Goal: Transaction & Acquisition: Book appointment/travel/reservation

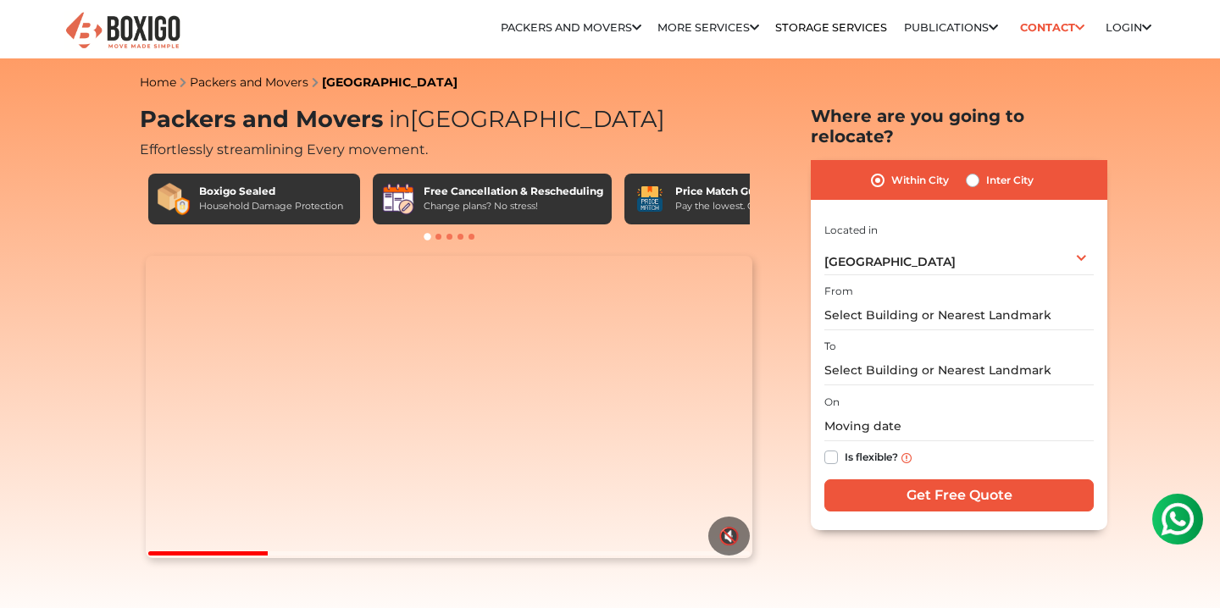
click at [986, 170] on label "Inter City" at bounding box center [1009, 180] width 47 height 20
click at [975, 170] on input "Inter City" at bounding box center [973, 178] width 14 height 17
radio input "true"
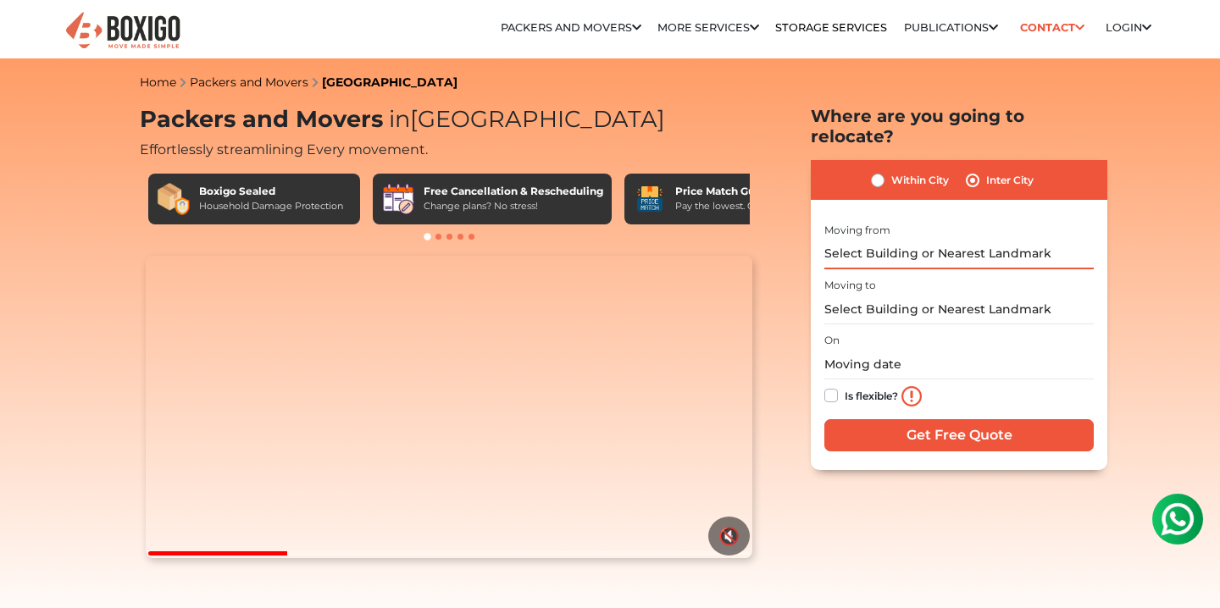
click at [946, 240] on input "text" at bounding box center [958, 255] width 269 height 30
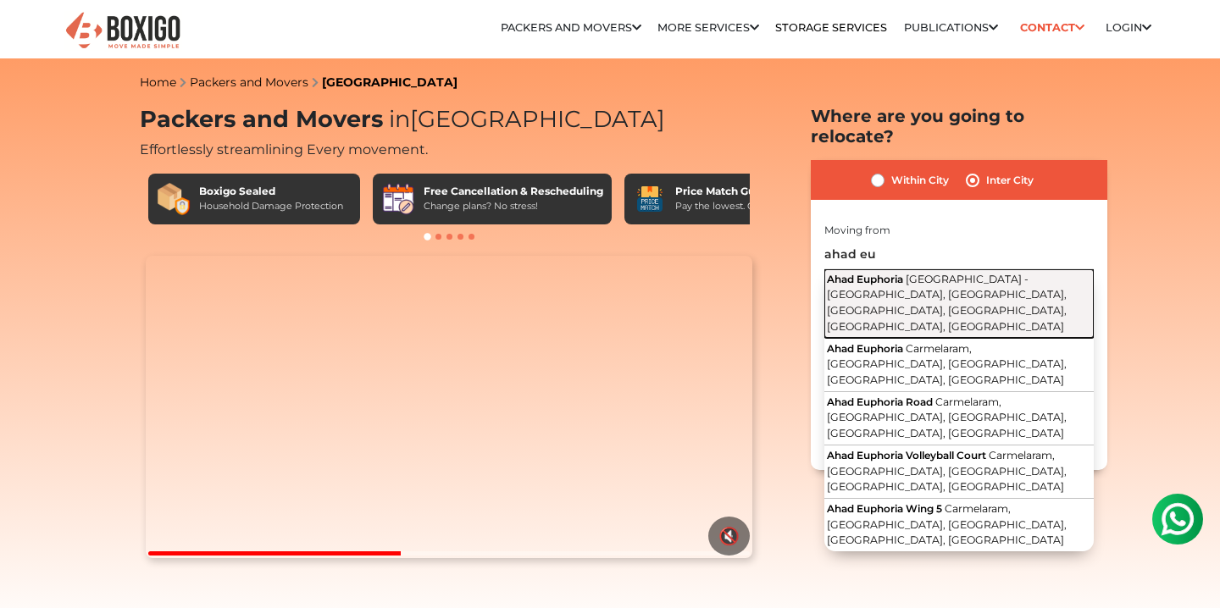
click at [973, 269] on button "Ahad Euphoria [GEOGRAPHIC_DATA] - [GEOGRAPHIC_DATA], [GEOGRAPHIC_DATA], [GEOGRA…" at bounding box center [958, 303] width 269 height 69
type input "Ahad Euphoria, [GEOGRAPHIC_DATA] - [GEOGRAPHIC_DATA], [GEOGRAPHIC_DATA], [GEOGR…"
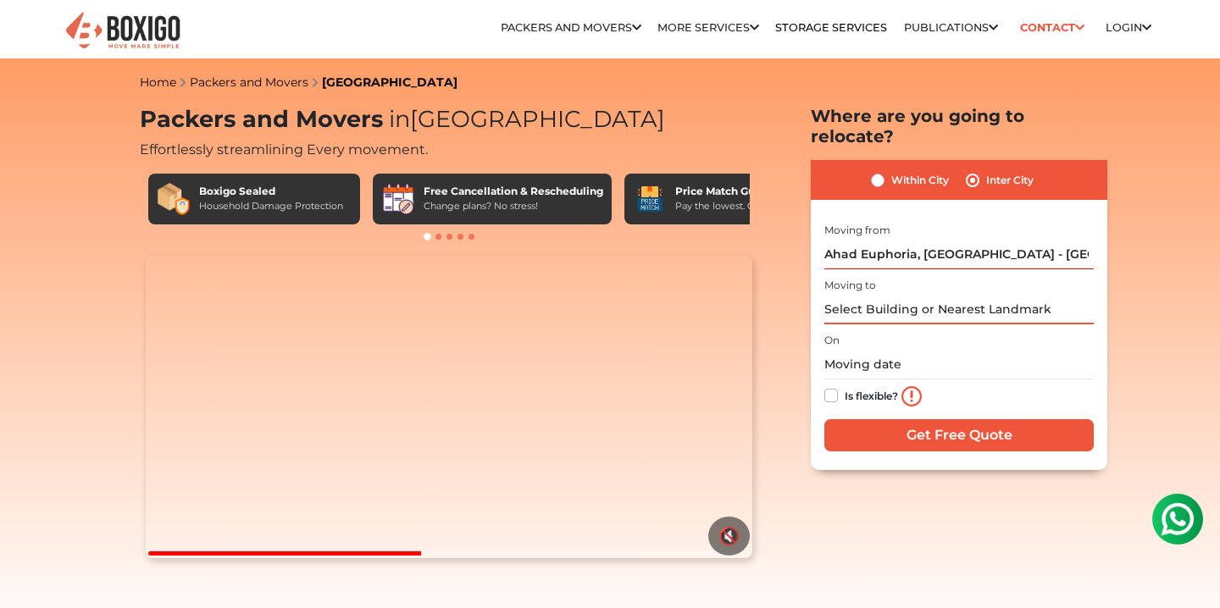
click at [954, 295] on input "text" at bounding box center [958, 310] width 269 height 30
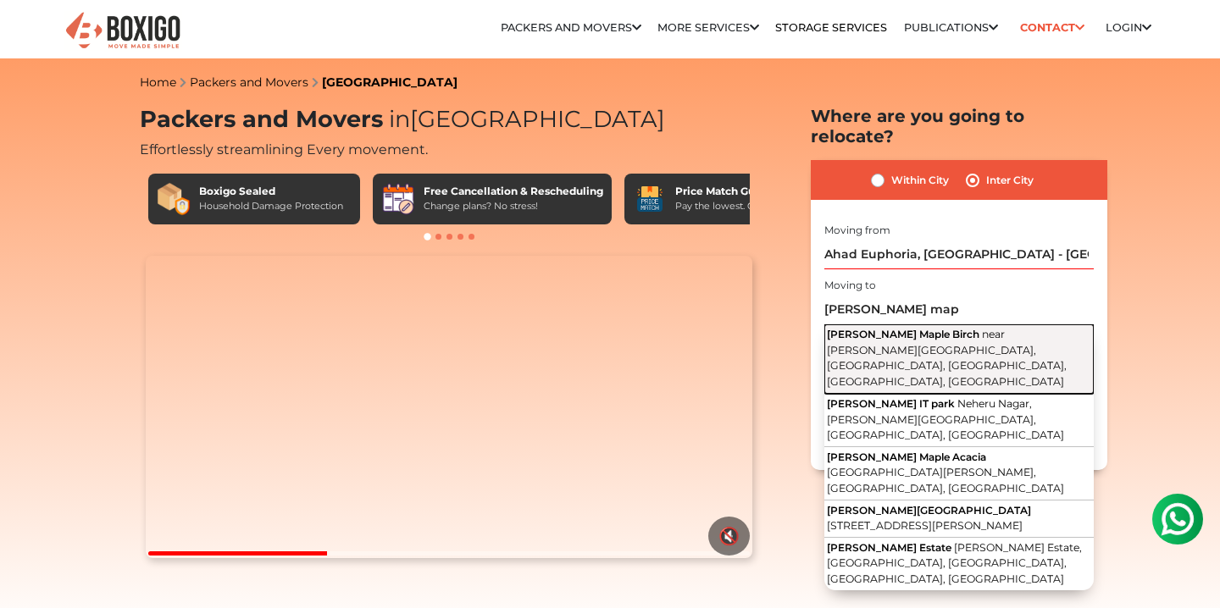
click at [974, 328] on span "near [PERSON_NAME][GEOGRAPHIC_DATA], [GEOGRAPHIC_DATA], [GEOGRAPHIC_DATA], [GEO…" at bounding box center [947, 358] width 240 height 60
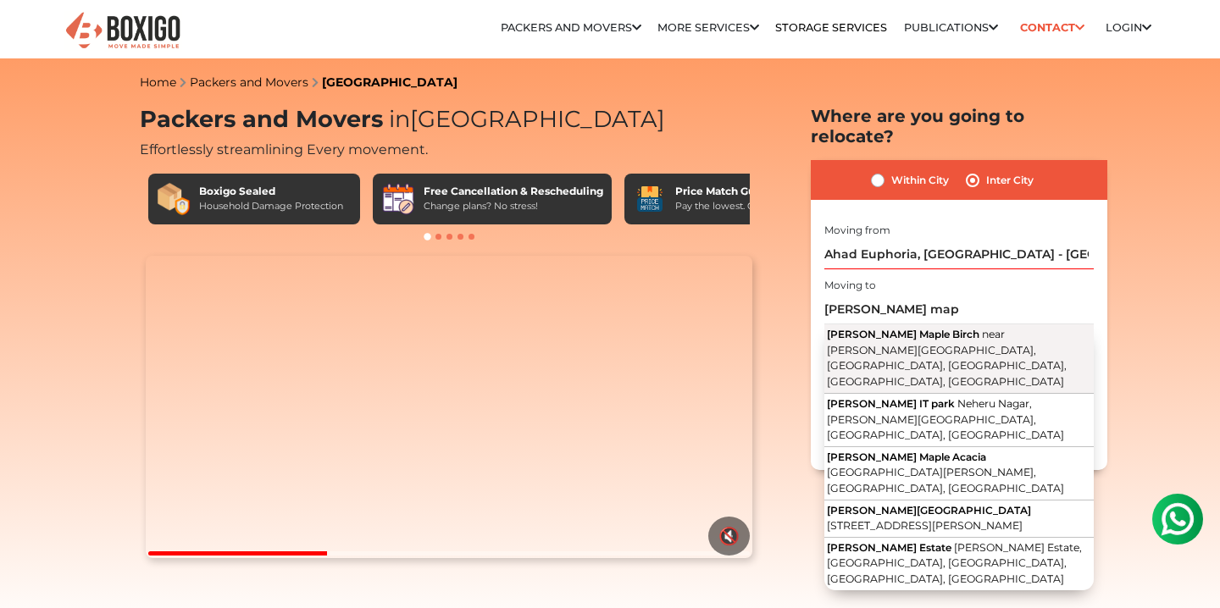
type input "[PERSON_NAME] Maple Birch, near [PERSON_NAME][GEOGRAPHIC_DATA], [GEOGRAPHIC_DAT…"
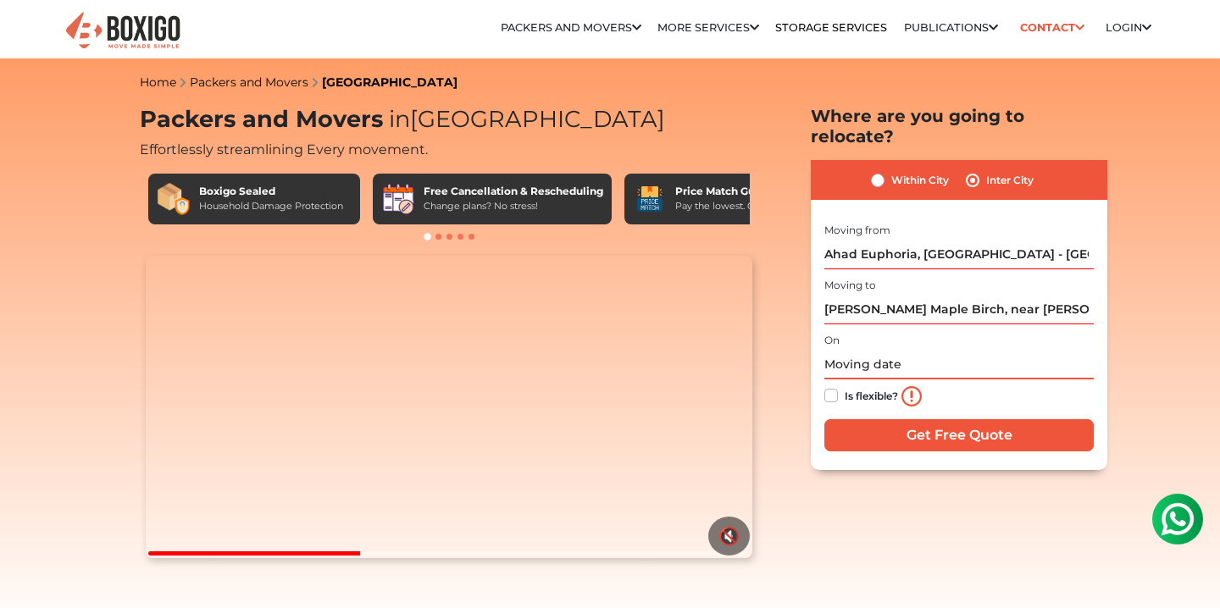
click at [876, 350] on input "text" at bounding box center [958, 365] width 269 height 30
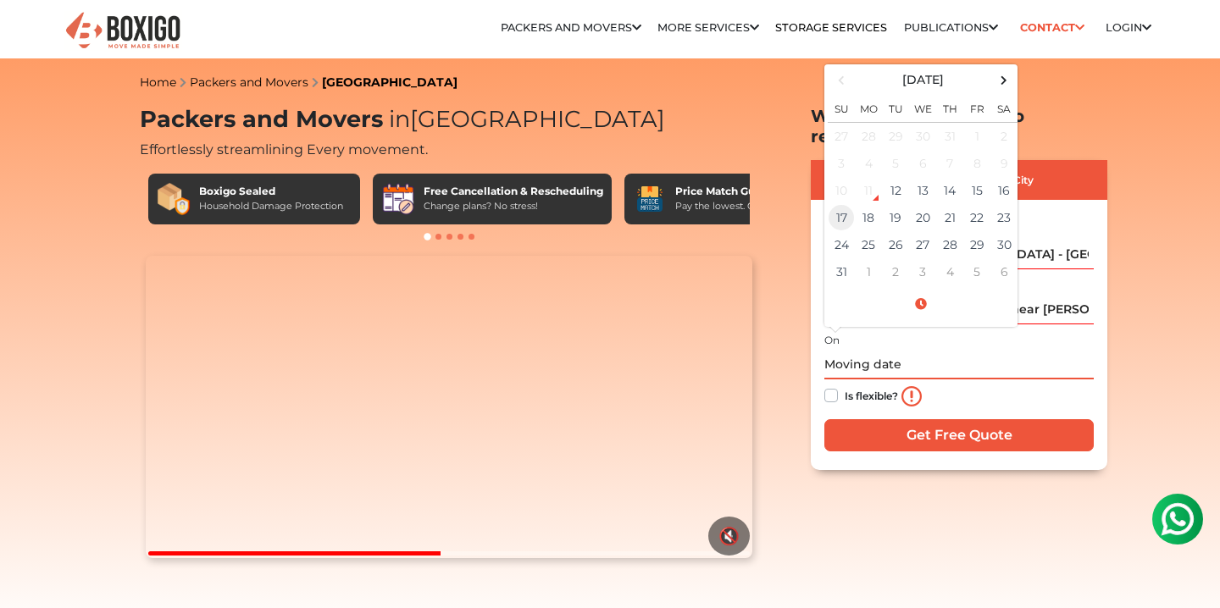
click at [843, 205] on td "17" at bounding box center [841, 217] width 27 height 27
type input "[DATE] 12:00 AM"
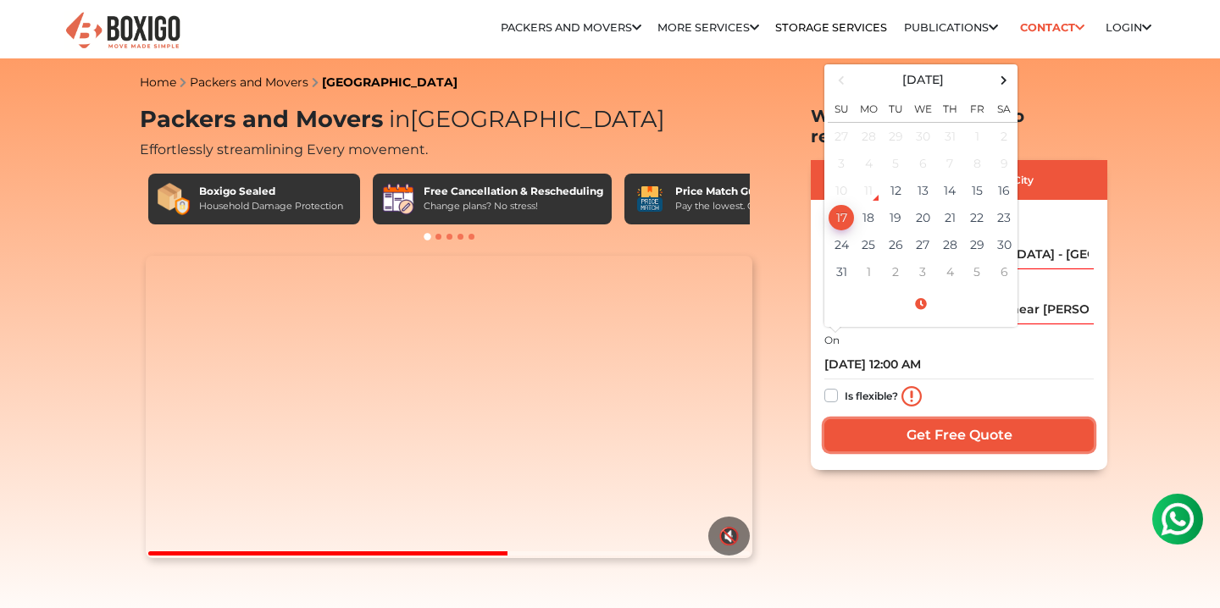
click at [924, 419] on input "Get Free Quote" at bounding box center [958, 435] width 269 height 32
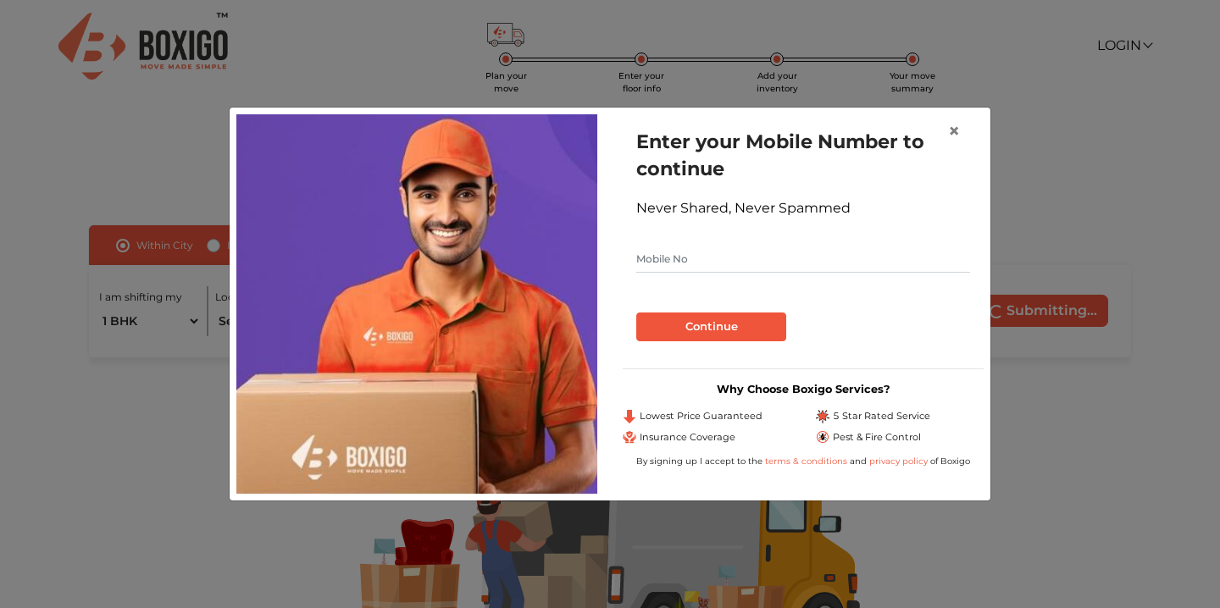
click at [762, 268] on input "text" at bounding box center [803, 259] width 334 height 27
type input "9051756777"
click at [743, 334] on button "Continue" at bounding box center [711, 327] width 150 height 29
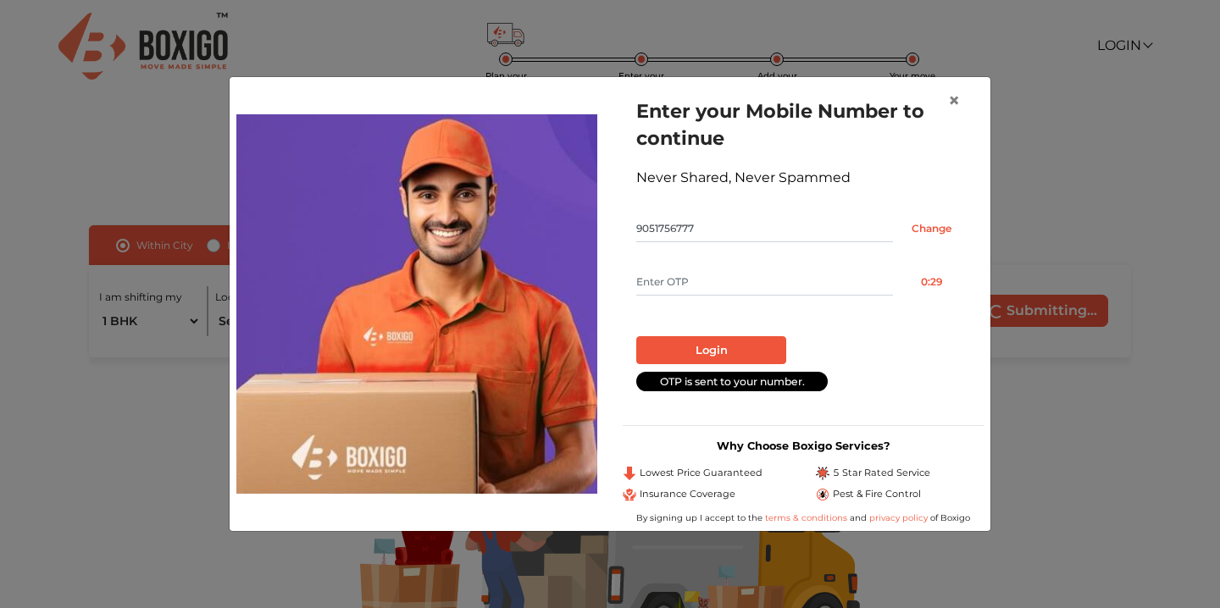
click at [734, 276] on input "text" at bounding box center [764, 282] width 257 height 27
type input "3424"
click at [734, 357] on button "Login" at bounding box center [711, 350] width 150 height 29
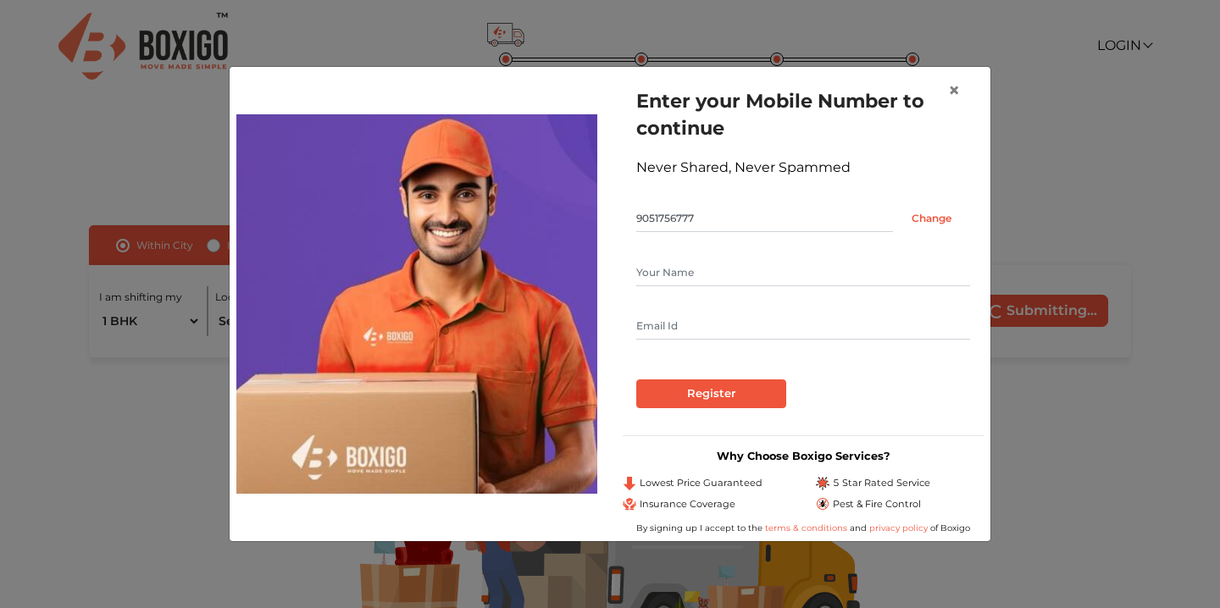
click at [716, 285] on input "text" at bounding box center [803, 272] width 334 height 27
type input "Nilesh"
type input "coolnix90@gmail.com"
click at [719, 391] on input "Register" at bounding box center [711, 394] width 150 height 29
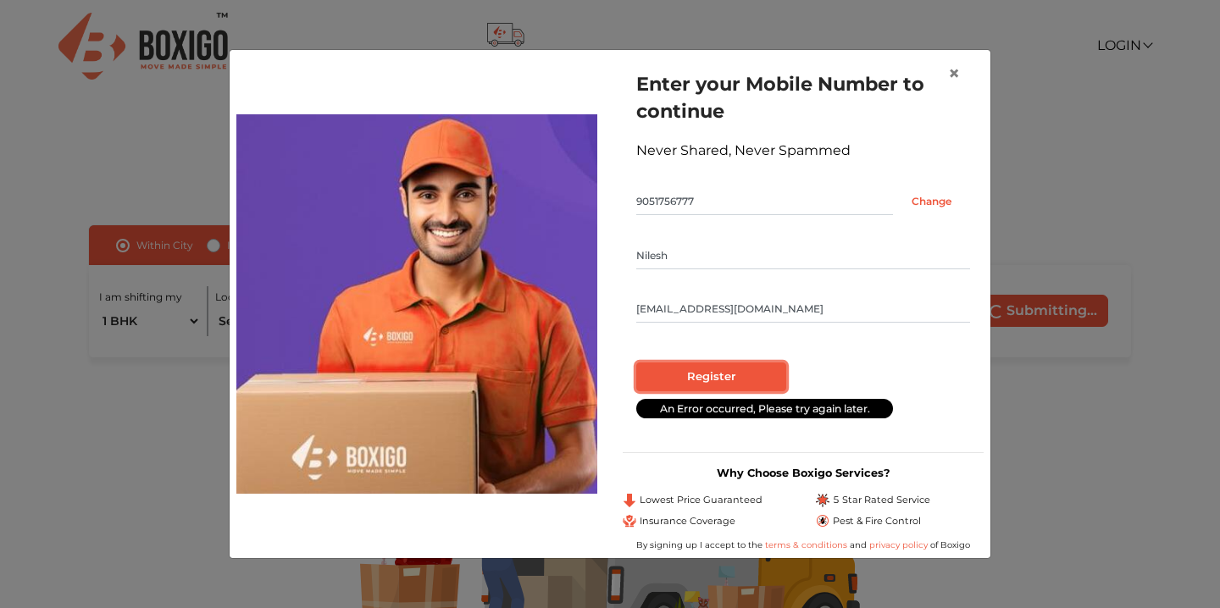
click at [718, 380] on input "Register" at bounding box center [711, 377] width 150 height 29
radio input "false"
radio input "true"
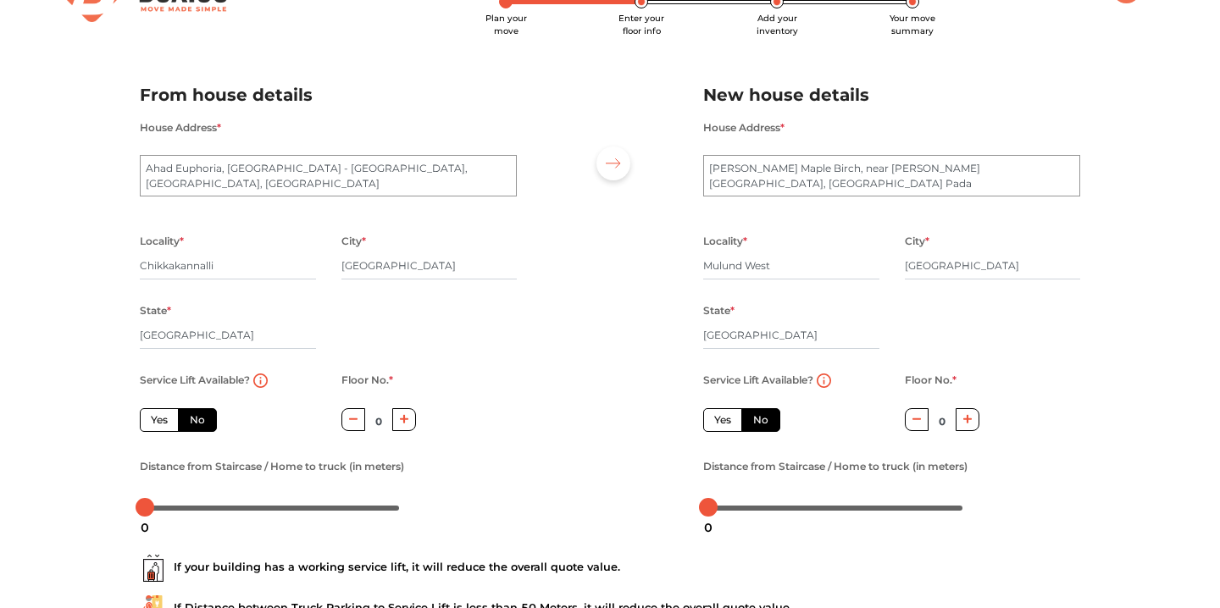
scroll to position [86, 0]
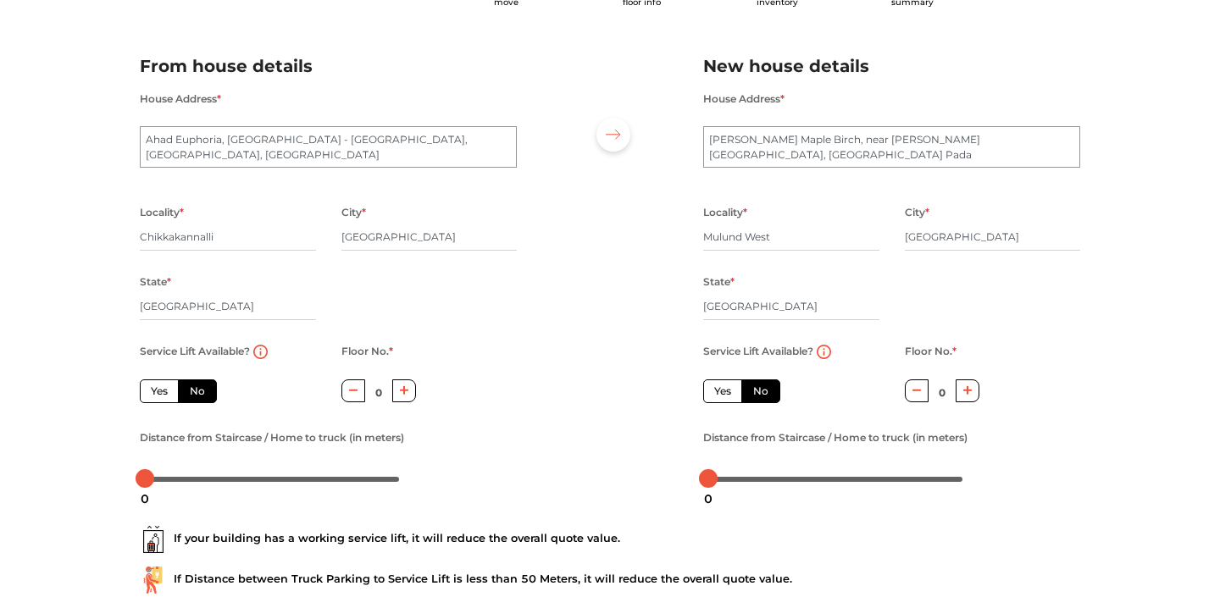
click at [153, 393] on label "Yes" at bounding box center [159, 392] width 39 height 24
click at [153, 393] on input "Yes" at bounding box center [156, 389] width 11 height 11
radio input "true"
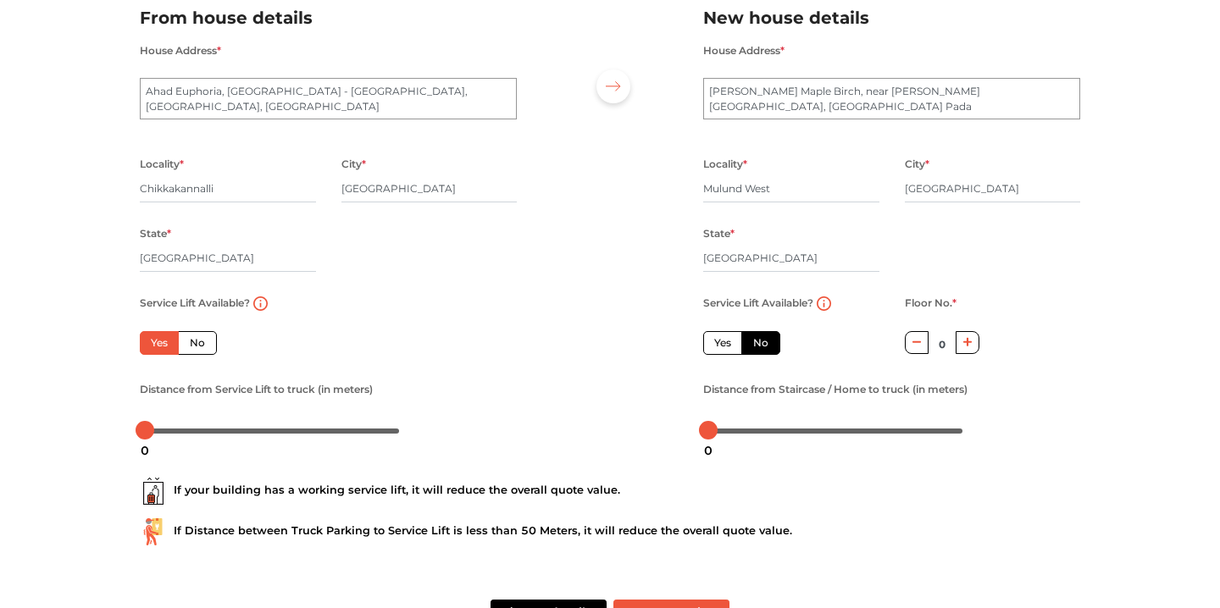
scroll to position [196, 0]
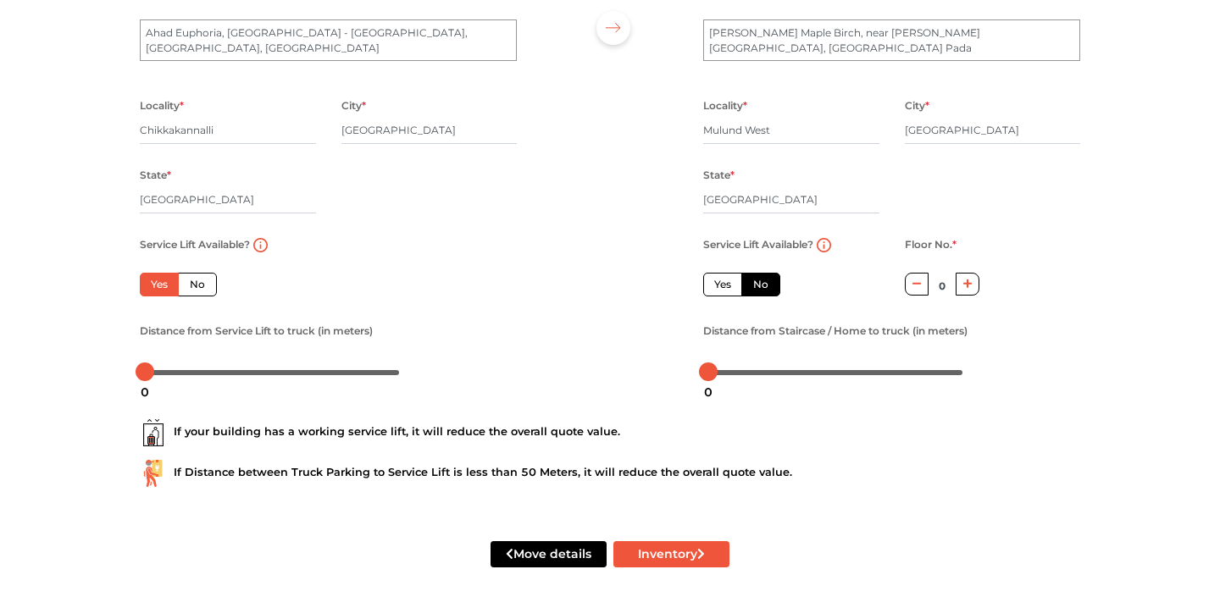
click at [713, 277] on label "Yes" at bounding box center [722, 285] width 39 height 24
click at [714, 277] on input "Yes" at bounding box center [719, 282] width 11 height 11
radio input "false"
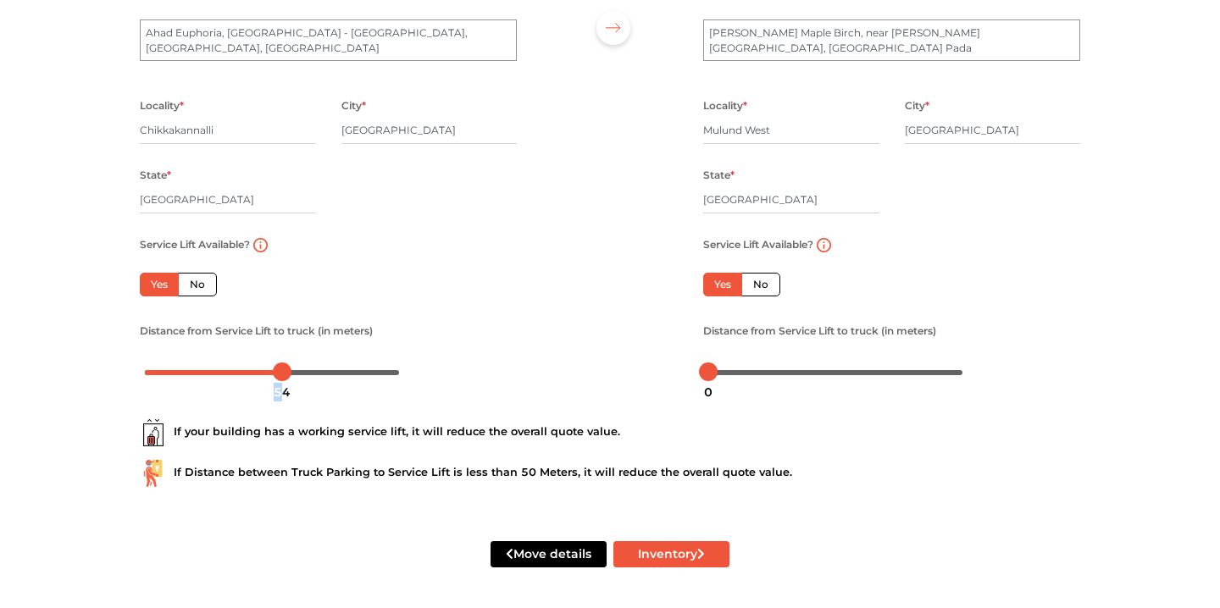
drag, startPoint x: 154, startPoint y: 373, endPoint x: 281, endPoint y: 397, distance: 129.4
click at [281, 397] on body "Plan your move Enter your floor info Add your inventory Your move summary My Mo…" at bounding box center [610, 111] width 1220 height 608
drag, startPoint x: 707, startPoint y: 369, endPoint x: 833, endPoint y: 390, distance: 128.0
click at [833, 390] on body "Plan your move Enter your floor info Add your inventory Your move summary My Mo…" at bounding box center [610, 111] width 1220 height 608
click at [270, 378] on div "49" at bounding box center [269, 392] width 30 height 29
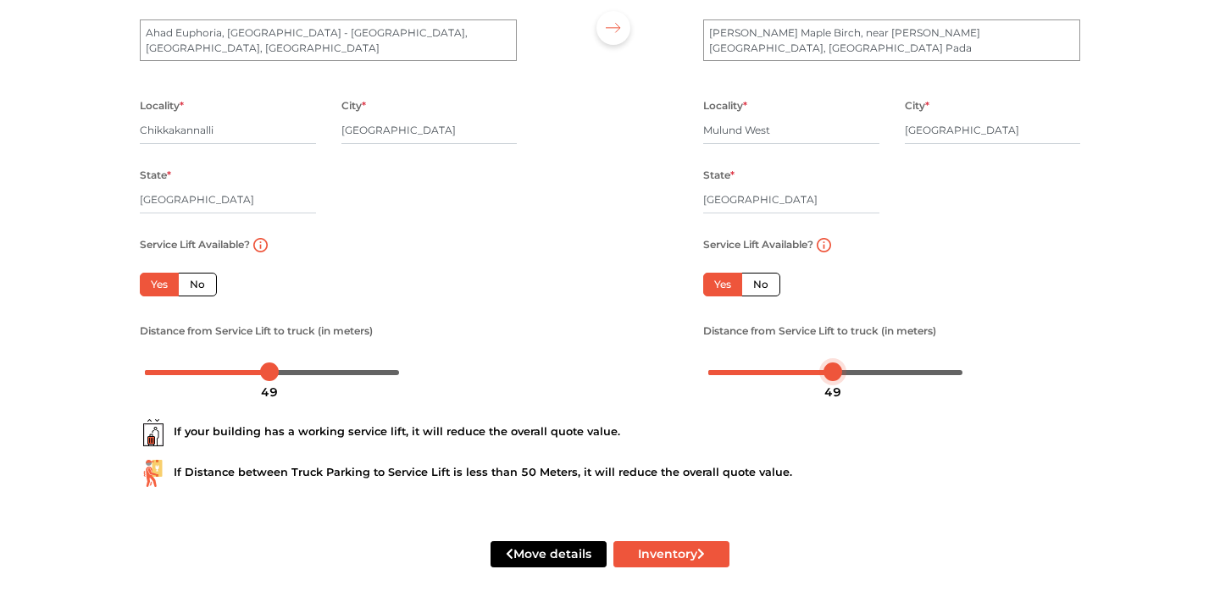
click at [834, 372] on div at bounding box center [832, 372] width 19 height 19
click at [679, 559] on button "Inventory" at bounding box center [671, 554] width 116 height 26
click at [662, 547] on button "Inventory" at bounding box center [671, 554] width 116 height 26
click at [666, 557] on button "Inventory" at bounding box center [671, 554] width 116 height 26
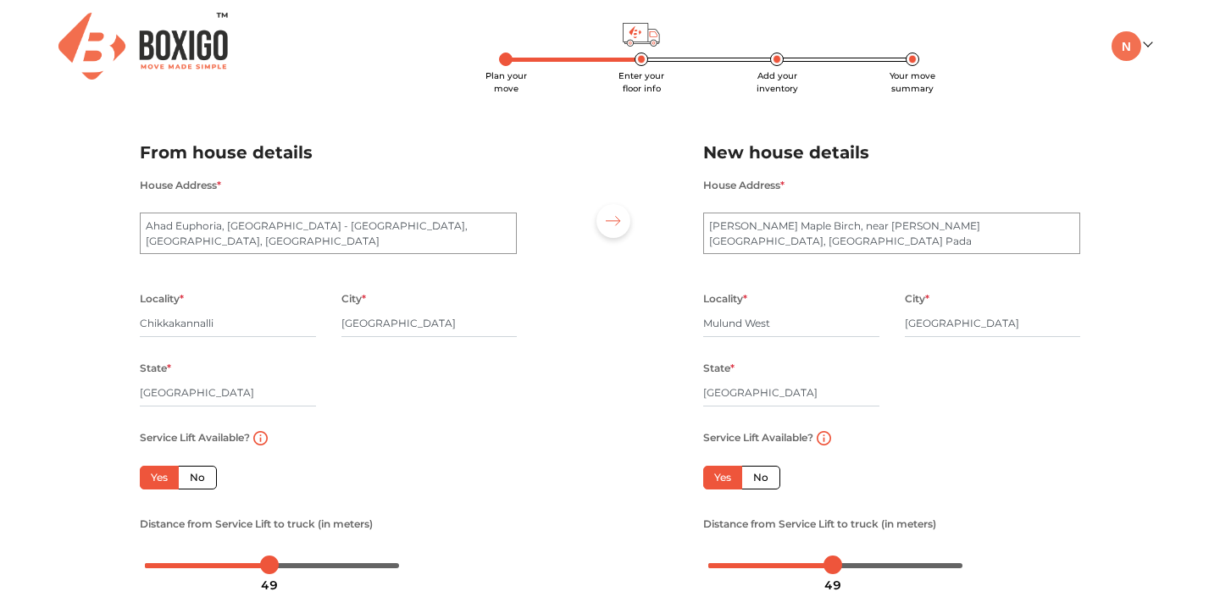
click at [616, 224] on img at bounding box center [613, 221] width 15 height 10
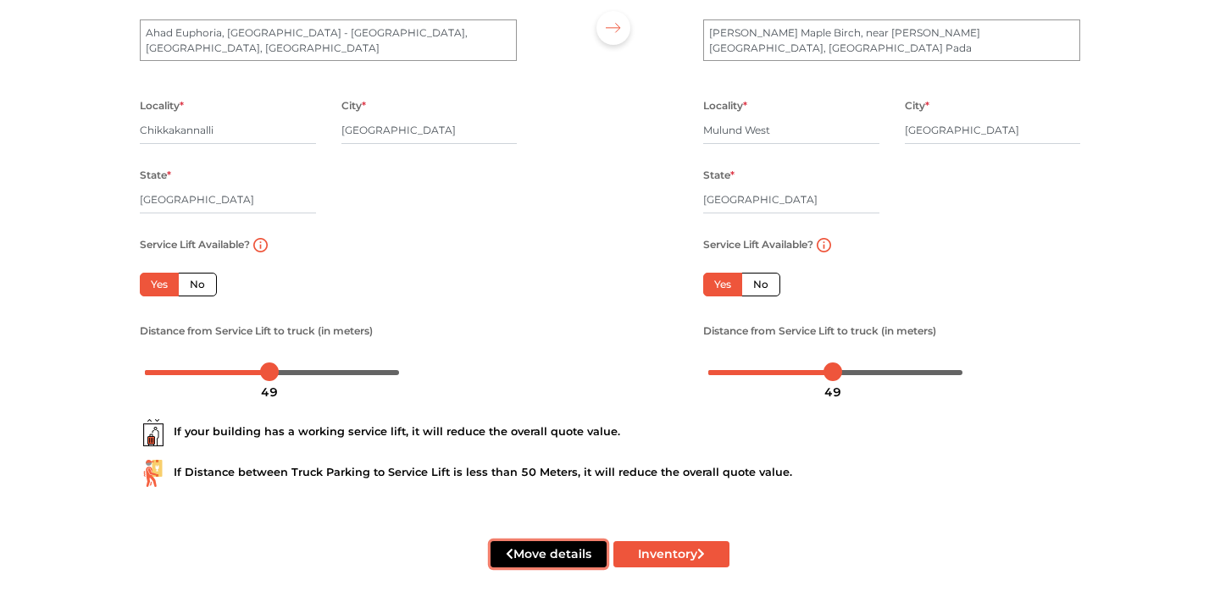
click at [569, 557] on button "Move details" at bounding box center [548, 554] width 116 height 26
click at [655, 556] on button "Inventory" at bounding box center [671, 554] width 116 height 26
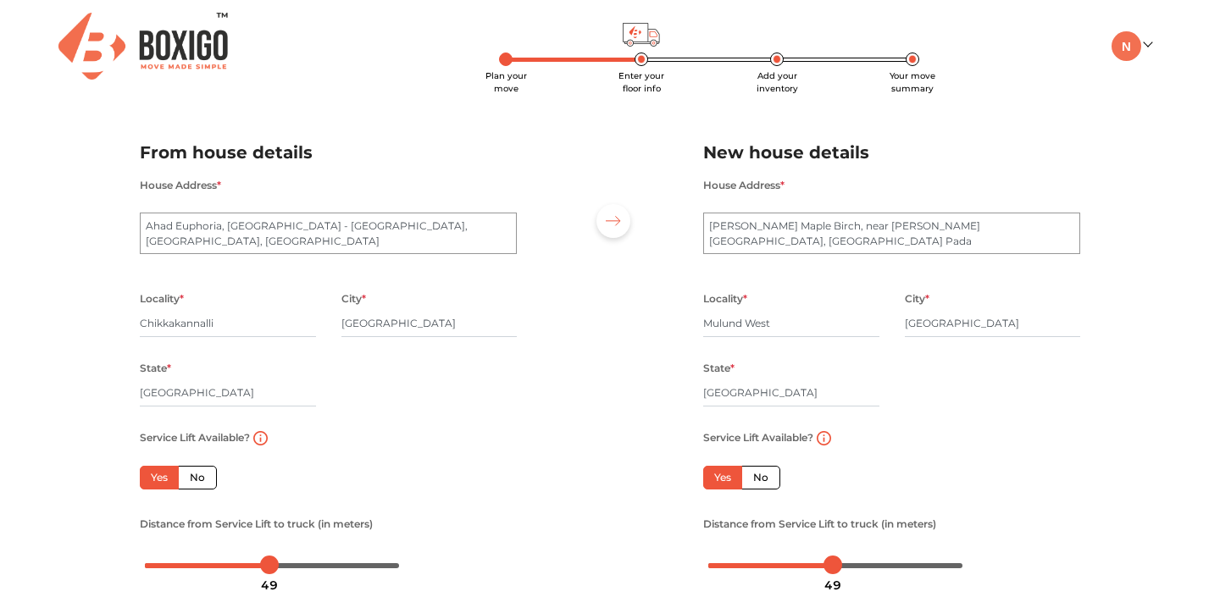
scroll to position [196, 0]
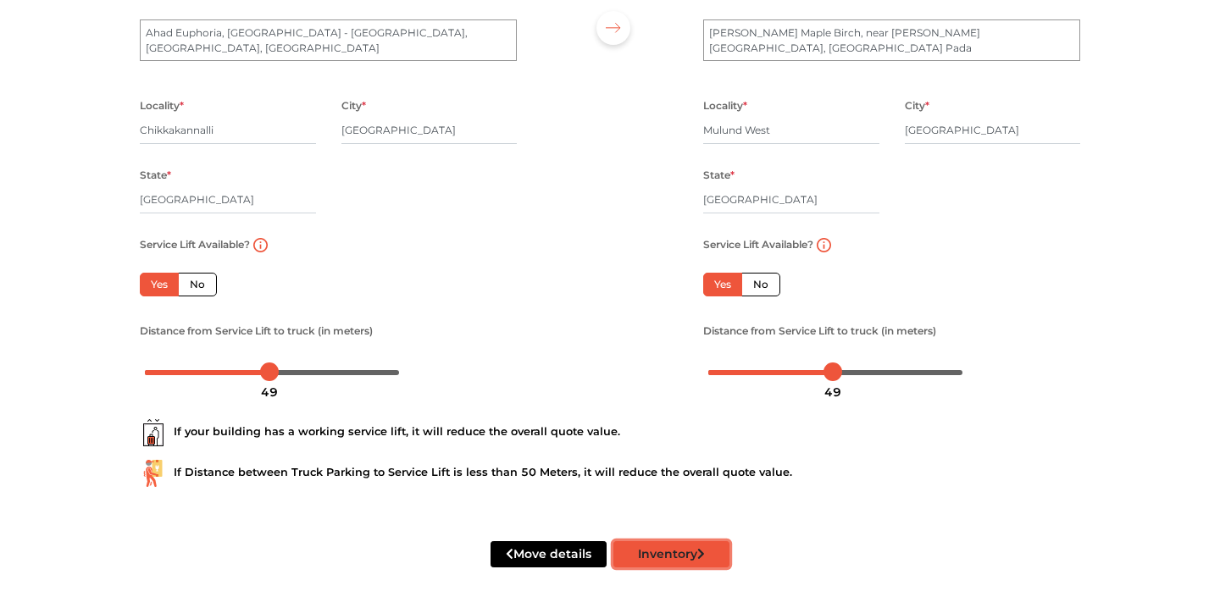
click at [672, 563] on button "Inventory" at bounding box center [671, 554] width 116 height 26
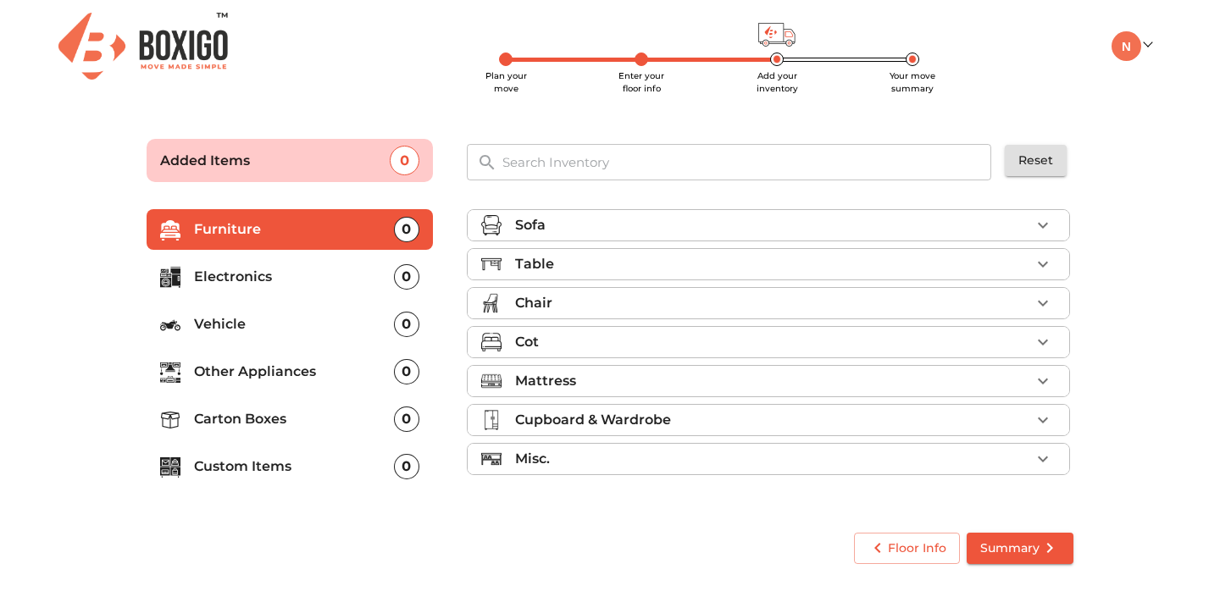
click at [1049, 231] on icon "button" at bounding box center [1043, 225] width 20 height 20
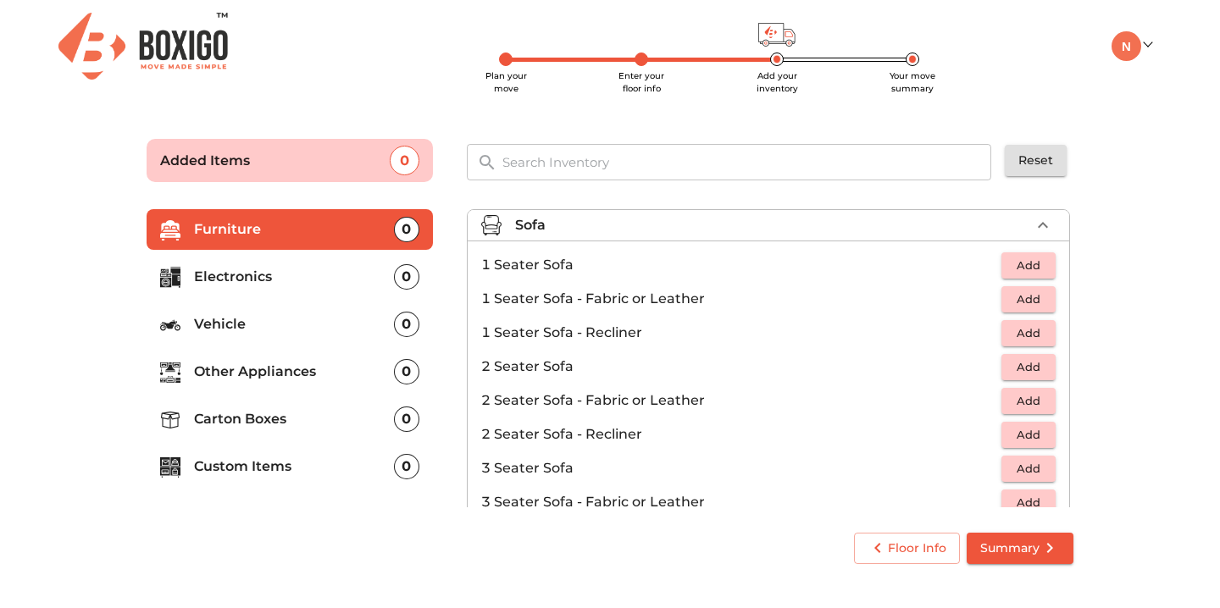
click at [1043, 474] on span "Add" at bounding box center [1028, 468] width 37 height 19
click at [1038, 224] on icon "button" at bounding box center [1043, 225] width 20 height 20
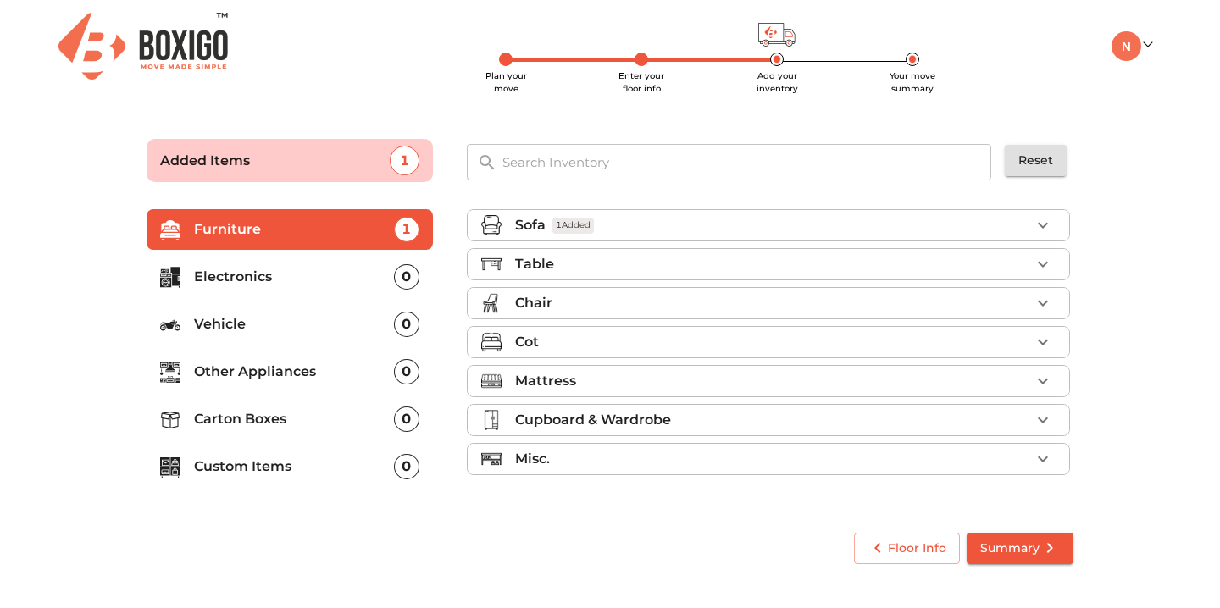
click at [1044, 264] on icon "button" at bounding box center [1043, 265] width 10 height 6
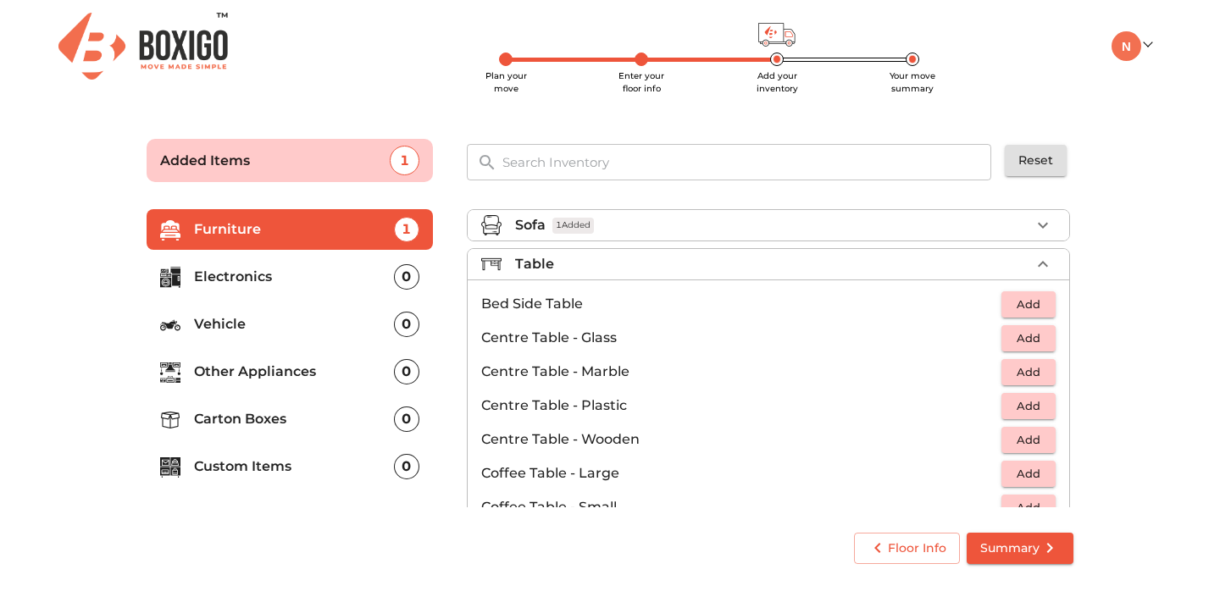
click at [1040, 442] on span "Add" at bounding box center [1028, 439] width 37 height 19
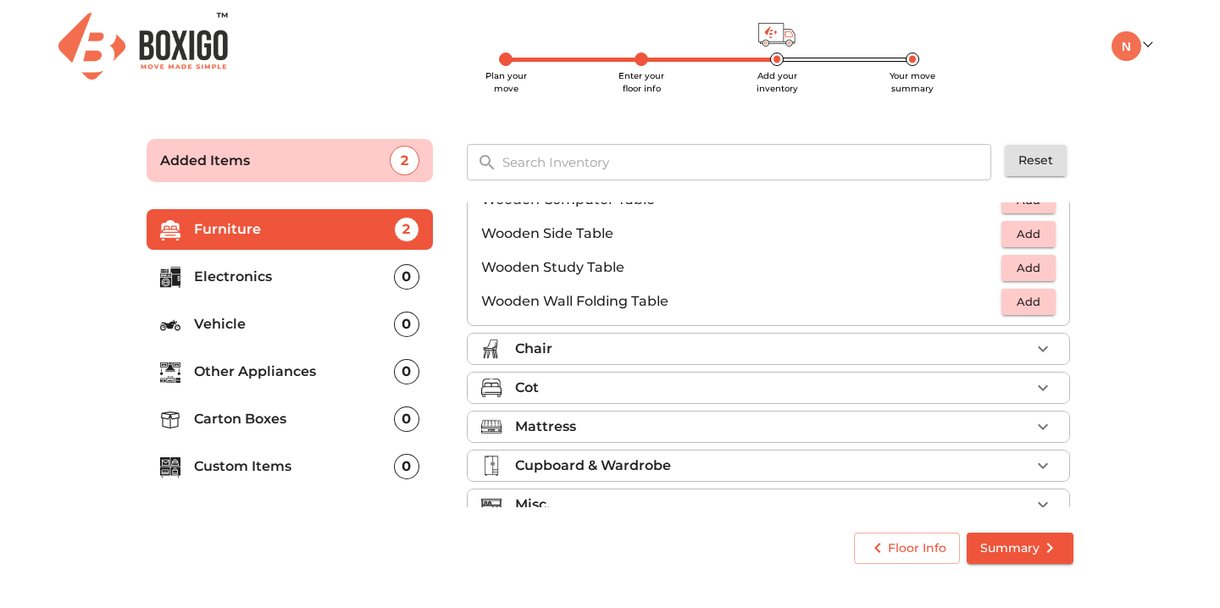
scroll to position [1182, 0]
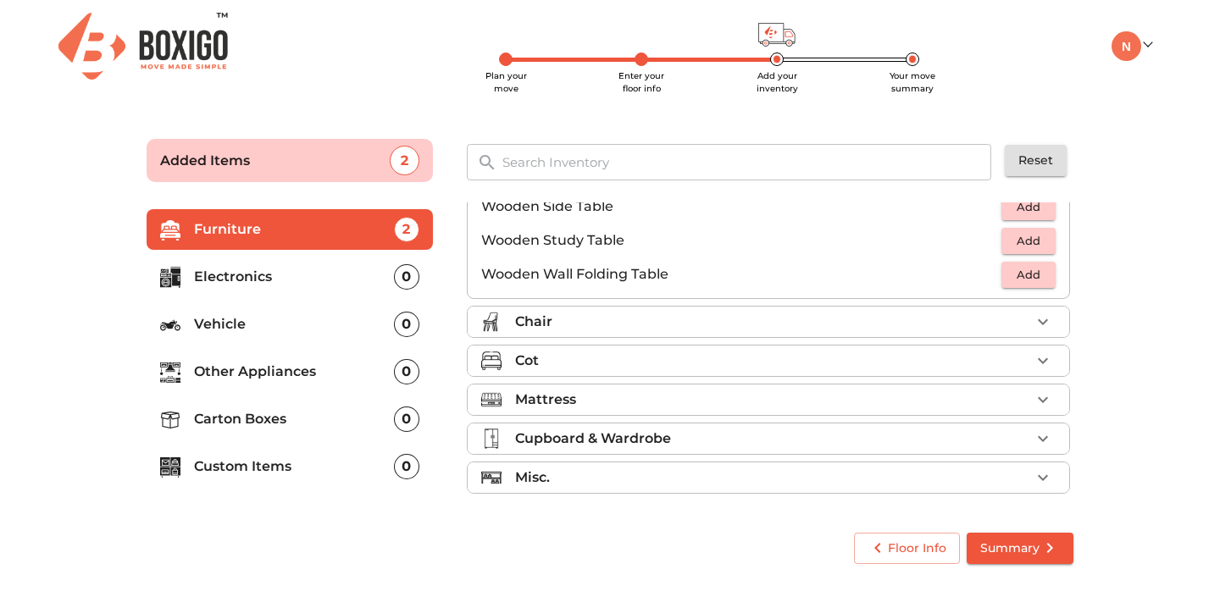
click at [1041, 364] on icon "button" at bounding box center [1043, 361] width 20 height 20
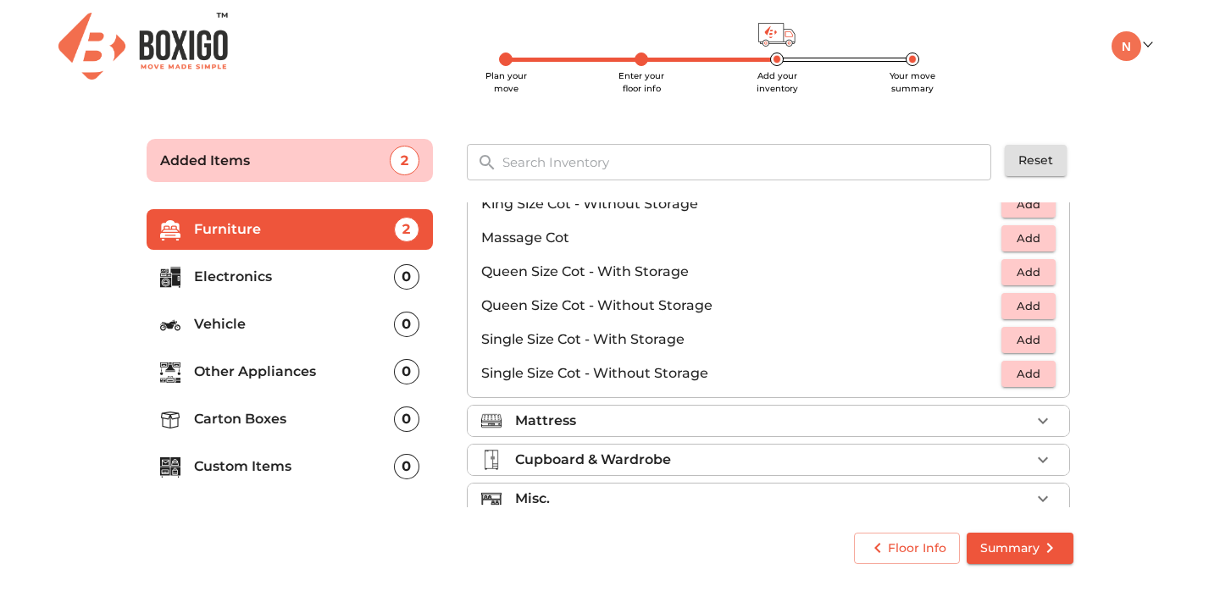
scroll to position [538, 0]
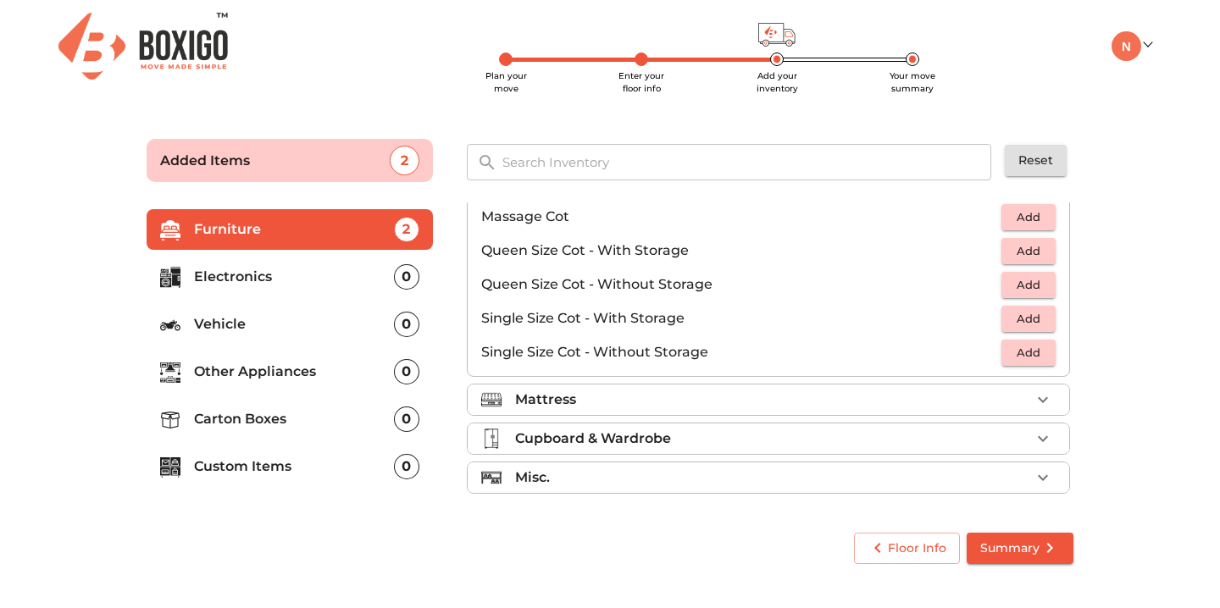
click at [1034, 254] on span "Add" at bounding box center [1028, 250] width 37 height 19
click at [1038, 402] on icon "button" at bounding box center [1043, 400] width 20 height 20
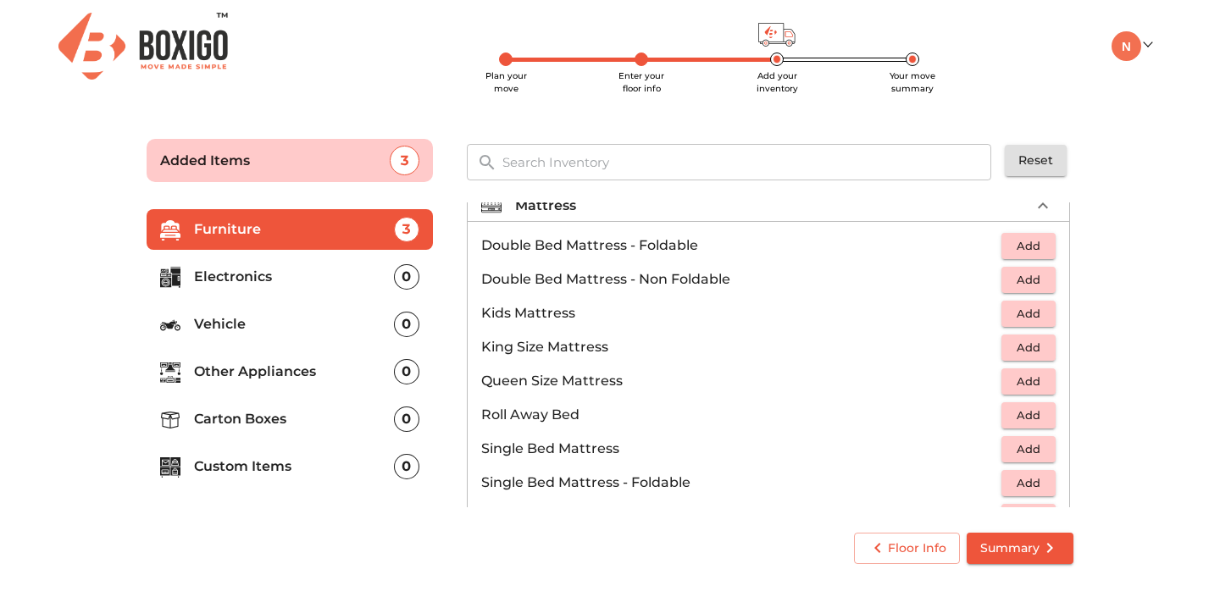
scroll to position [173, 0]
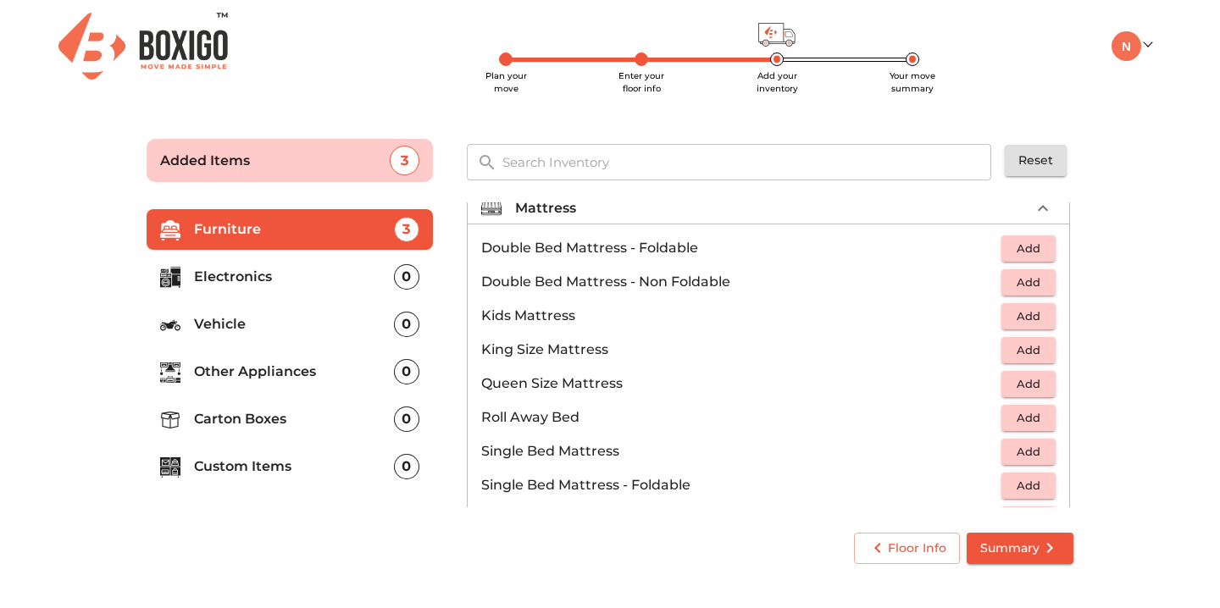
click at [1029, 253] on span "Add" at bounding box center [1028, 248] width 37 height 19
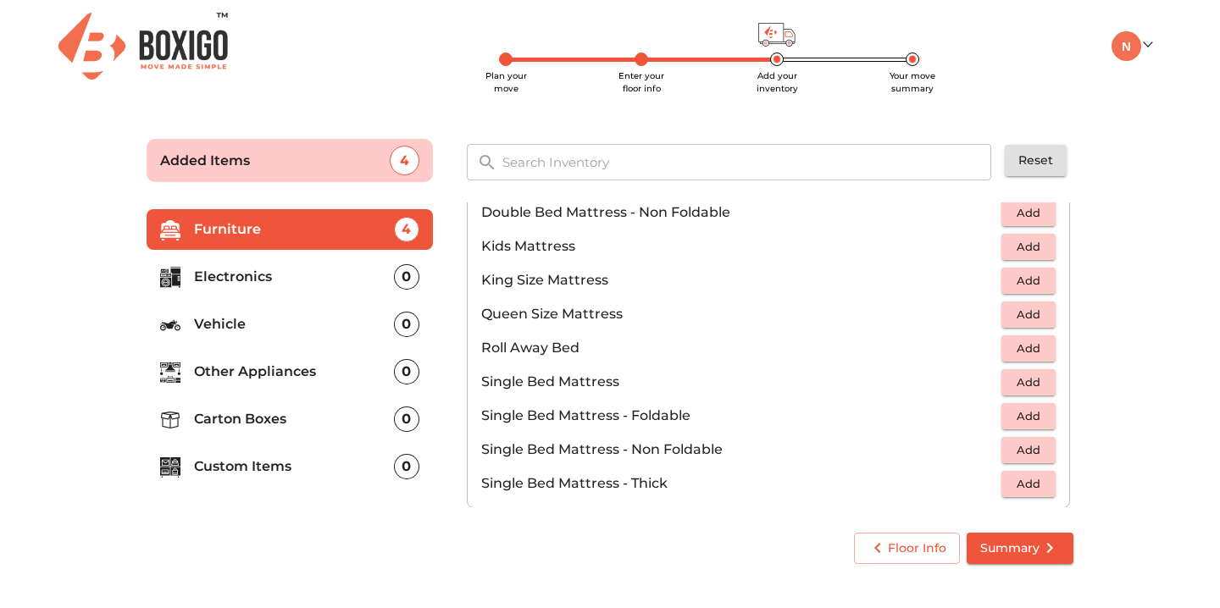
scroll to position [335, 0]
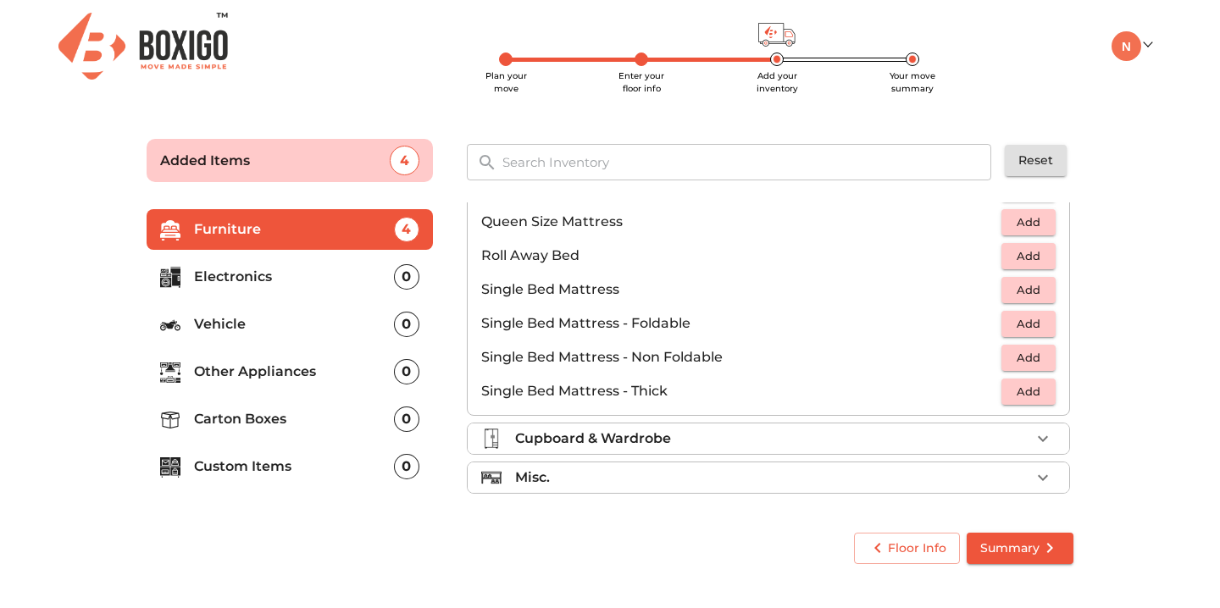
click at [971, 451] on li "Cupboard & Wardrobe" at bounding box center [768, 439] width 601 height 30
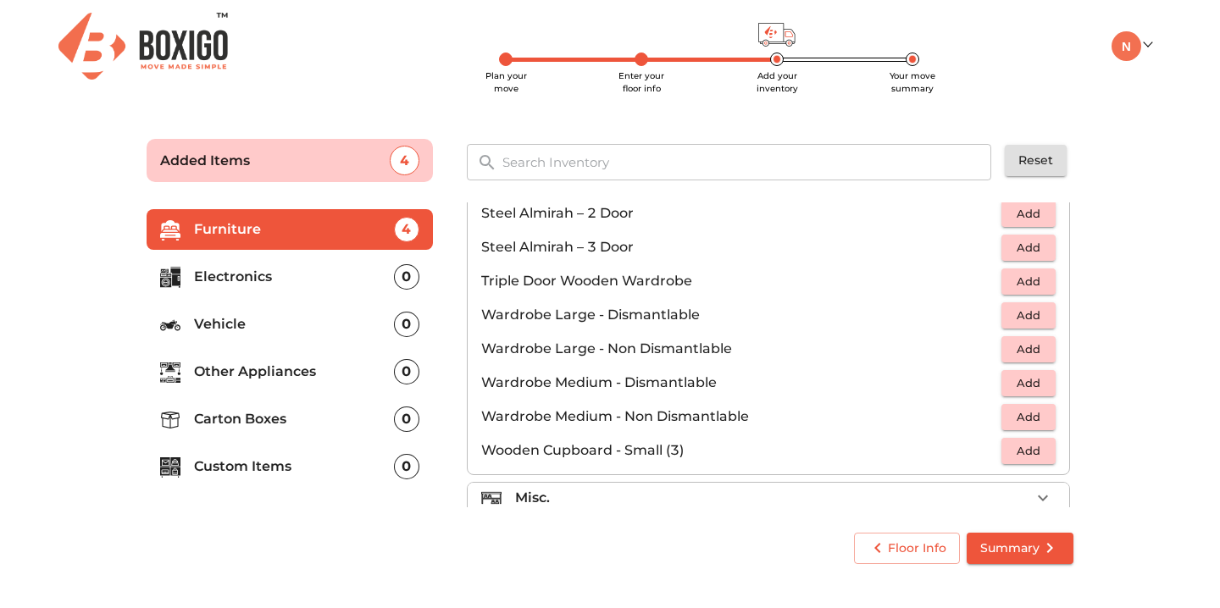
scroll to position [572, 0]
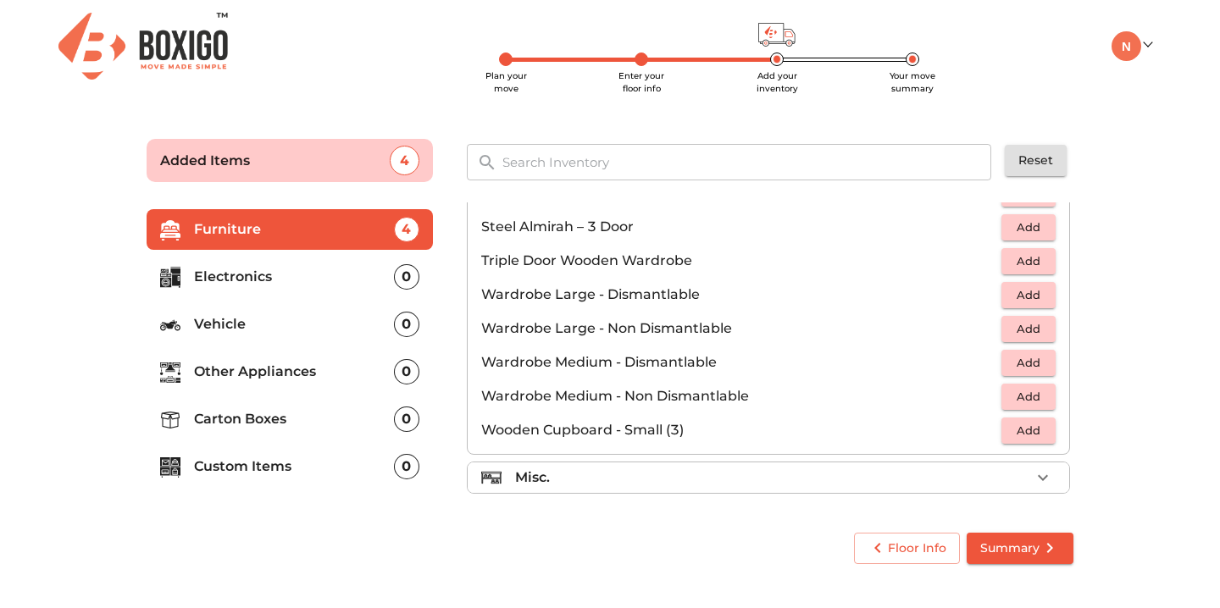
click at [862, 485] on div "Misc." at bounding box center [772, 478] width 515 height 20
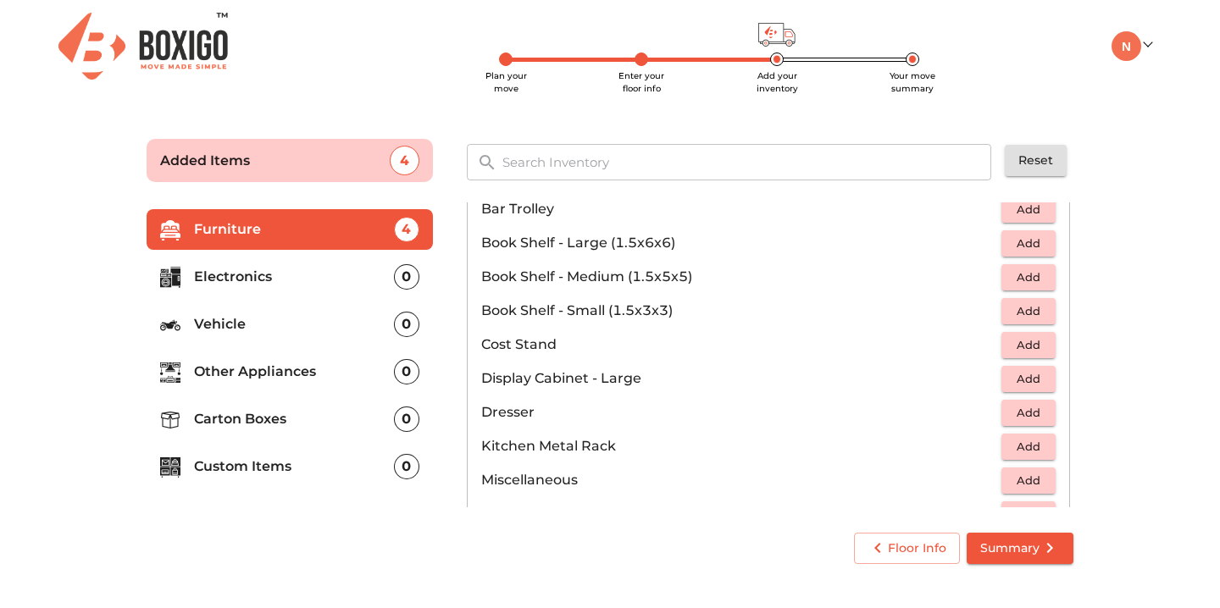
scroll to position [389, 0]
click at [1023, 351] on span "Add" at bounding box center [1028, 347] width 37 height 19
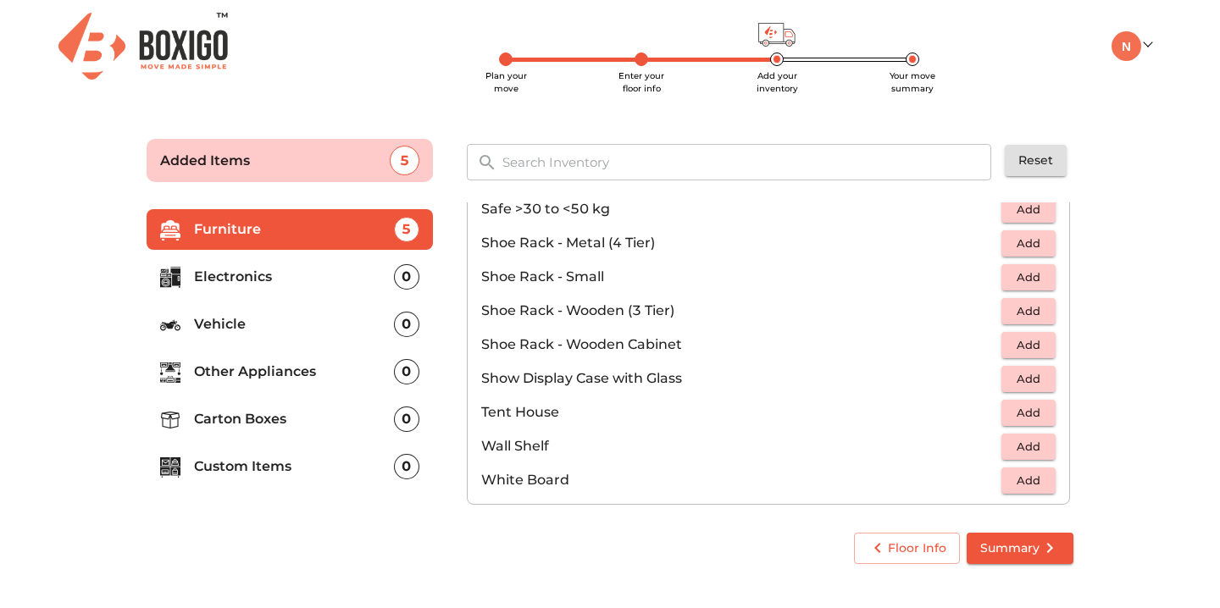
scroll to position [911, 0]
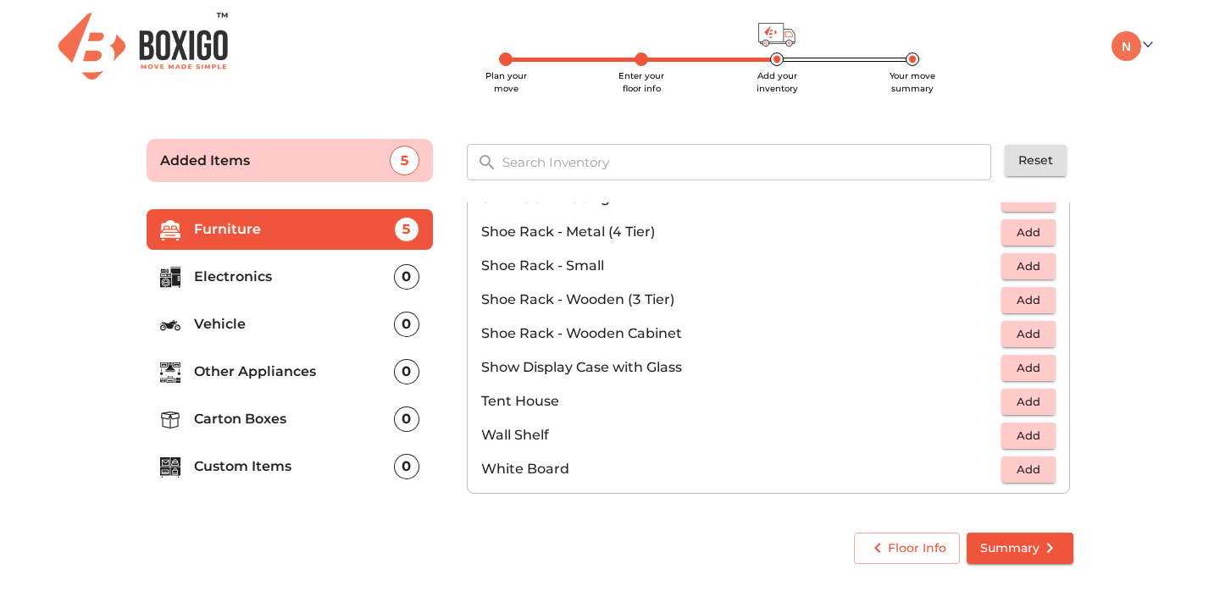
click at [286, 374] on p "Other Appliances" at bounding box center [294, 372] width 200 height 20
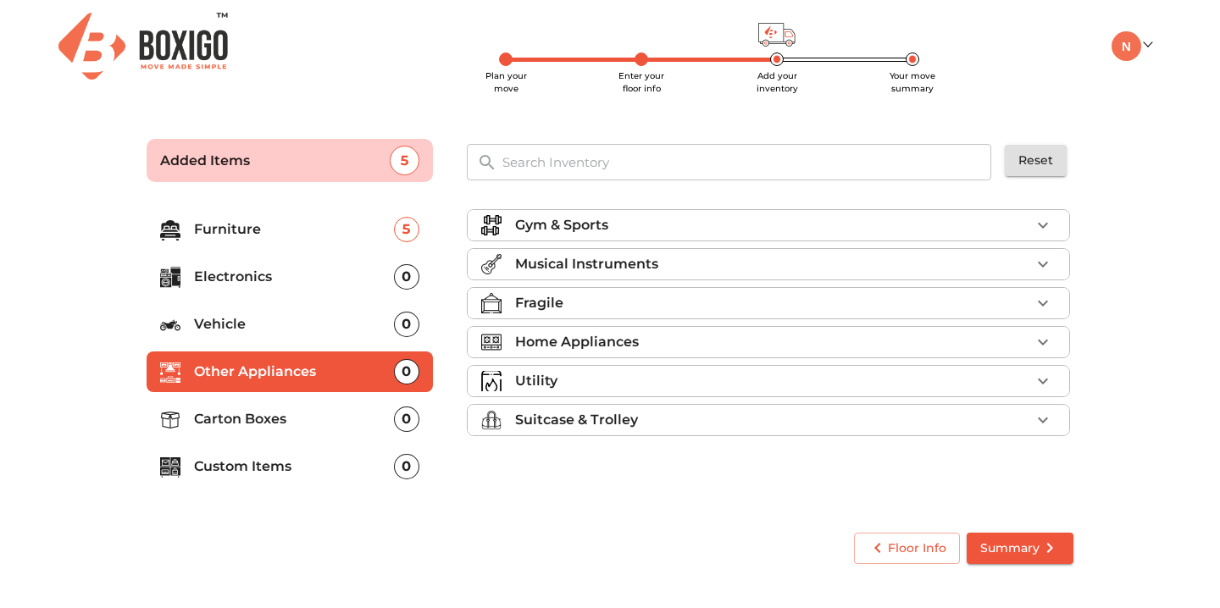
click at [558, 340] on p "Home Appliances" at bounding box center [577, 342] width 124 height 20
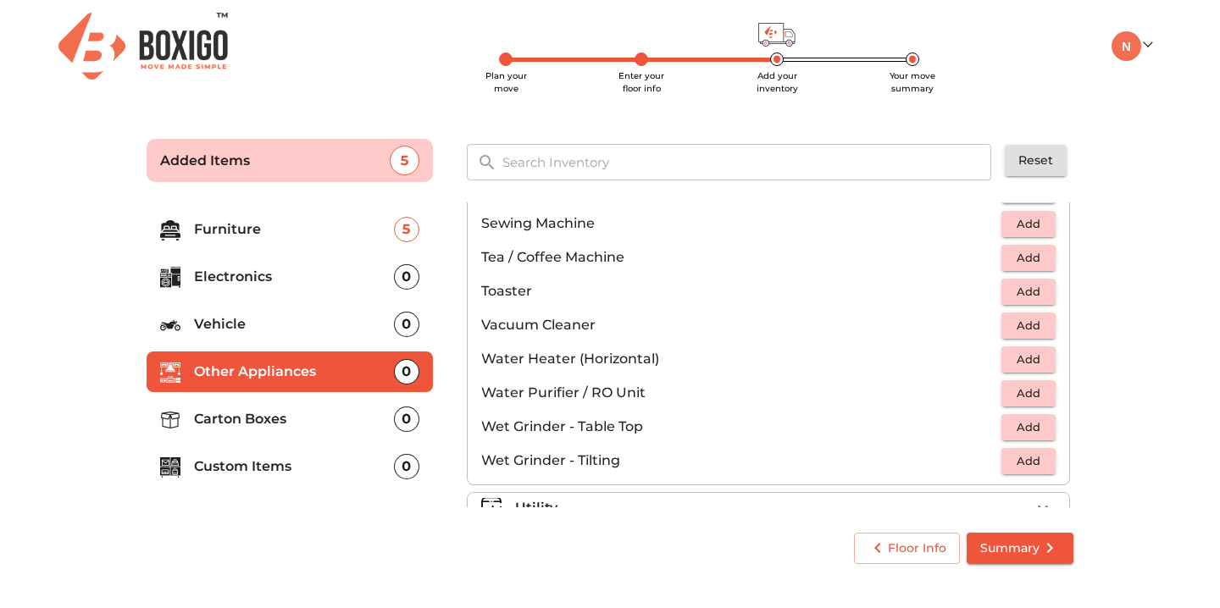
scroll to position [1177, 0]
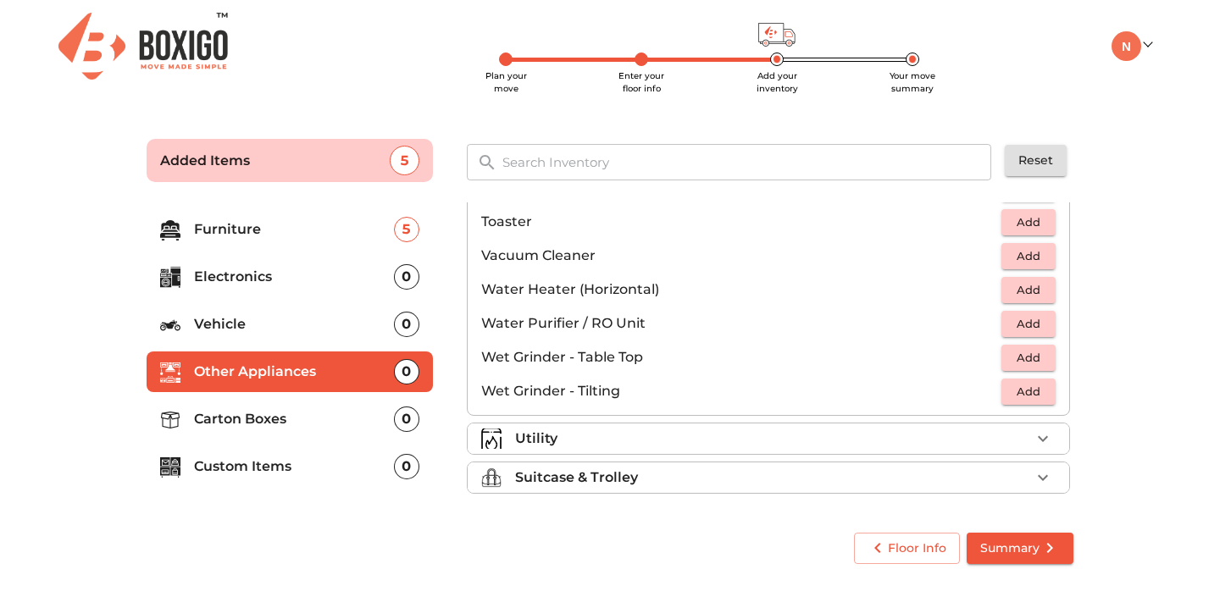
click at [592, 436] on div "Utility" at bounding box center [772, 439] width 515 height 20
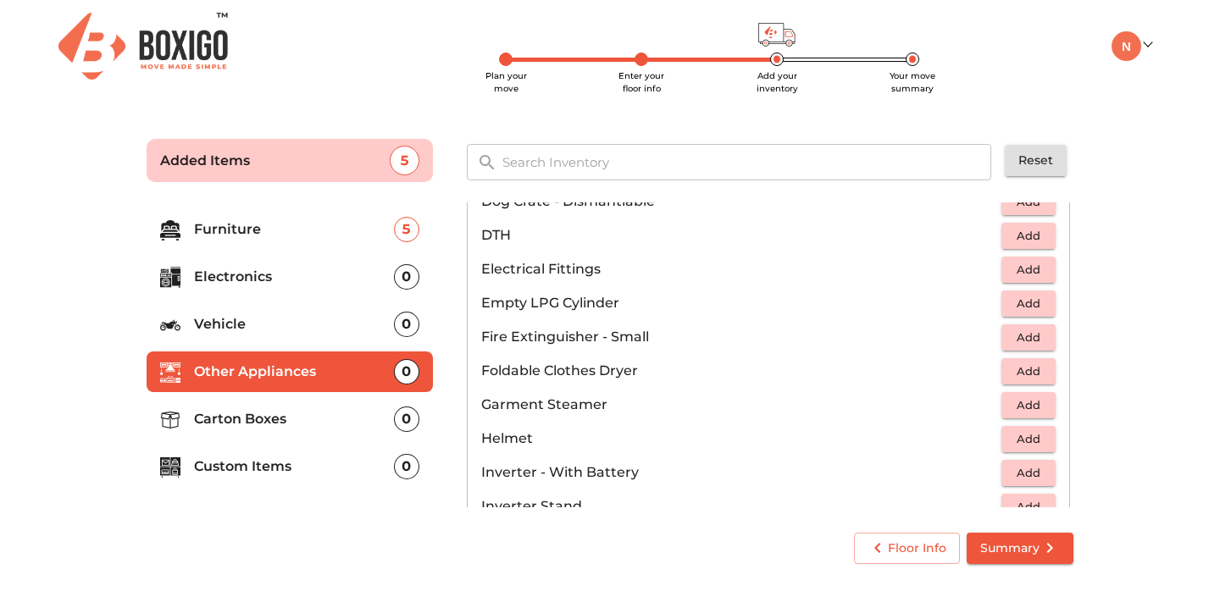
scroll to position [625, 0]
click at [1025, 369] on span "Add" at bounding box center [1028, 372] width 37 height 19
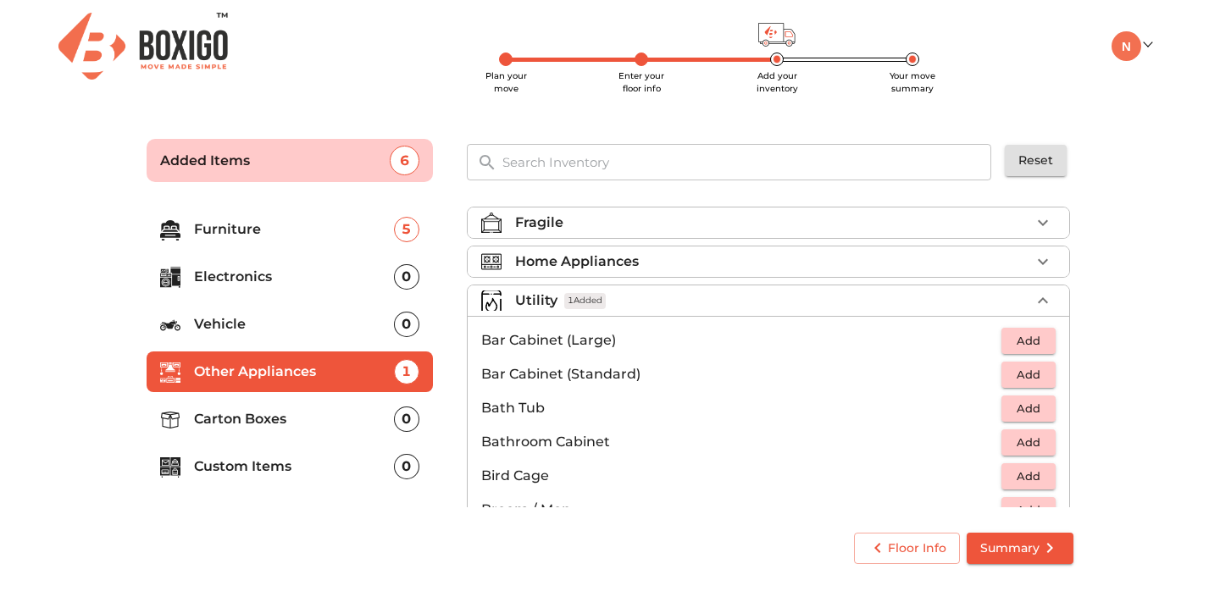
scroll to position [46, 0]
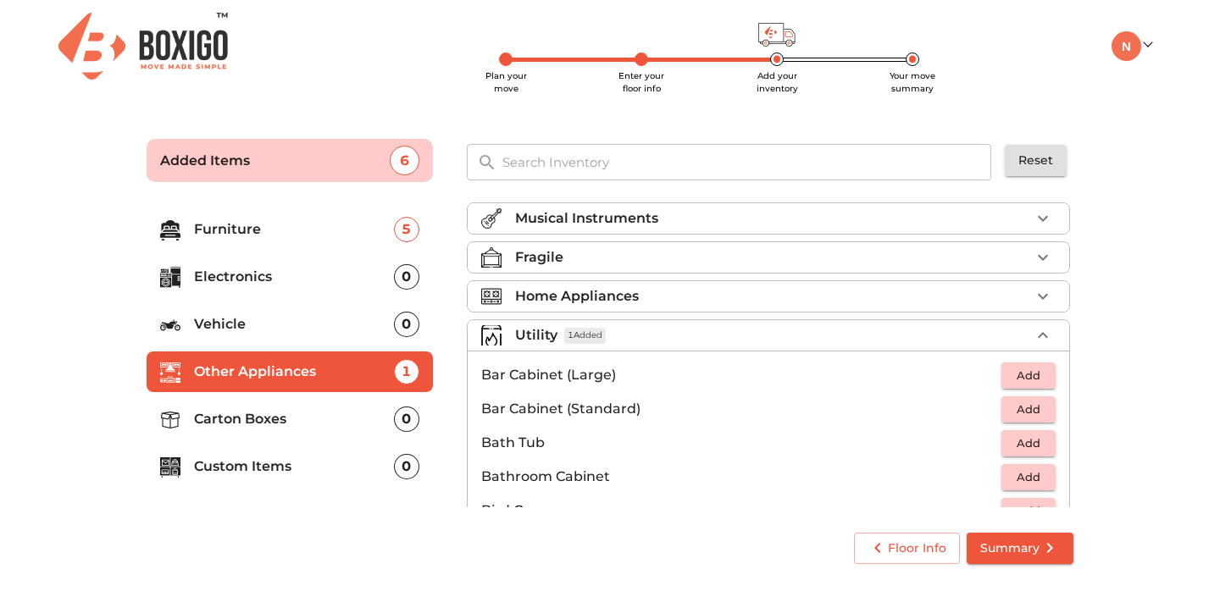
click at [775, 296] on div "Home Appliances" at bounding box center [772, 296] width 515 height 20
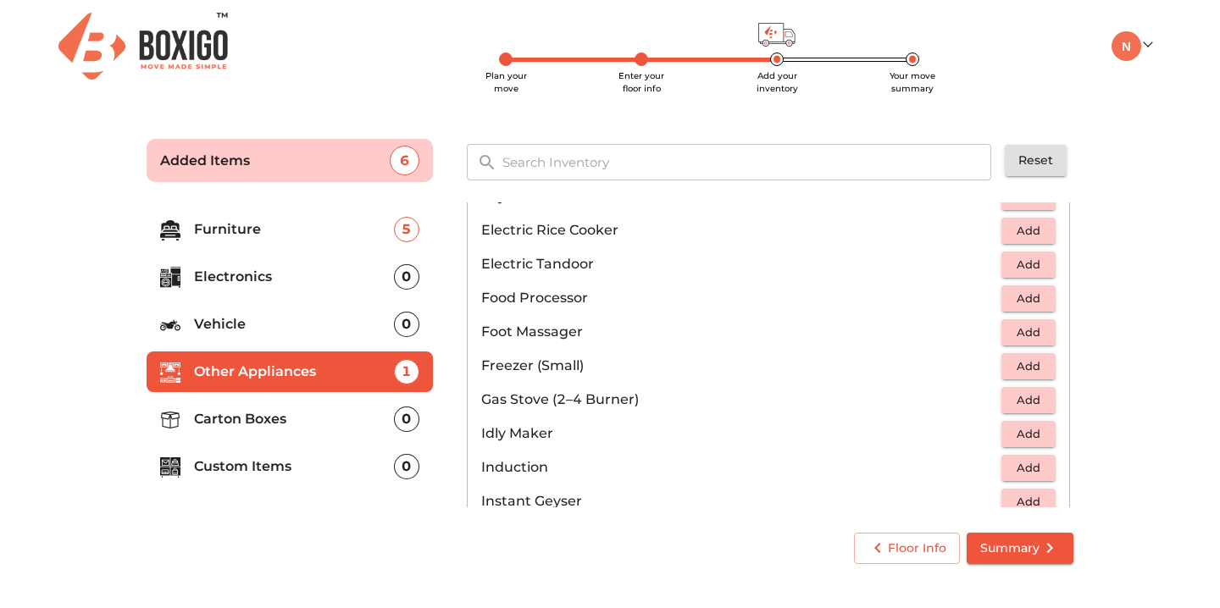
scroll to position [574, 0]
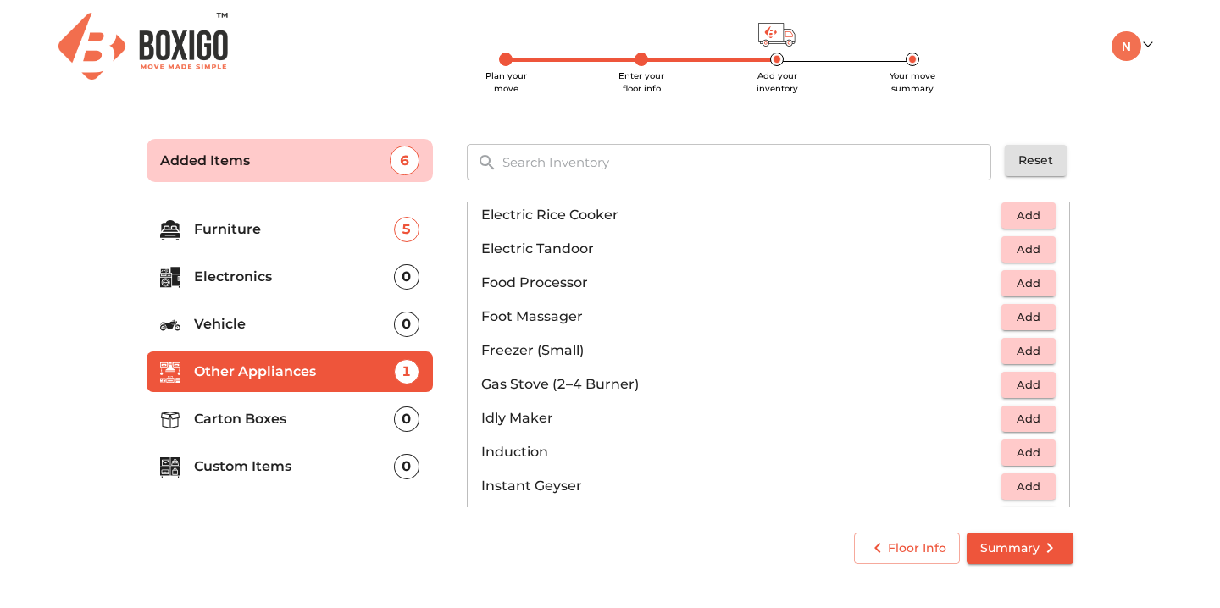
click at [1039, 385] on span "Add" at bounding box center [1028, 384] width 37 height 19
click at [324, 427] on p "Carton Boxes" at bounding box center [294, 419] width 200 height 20
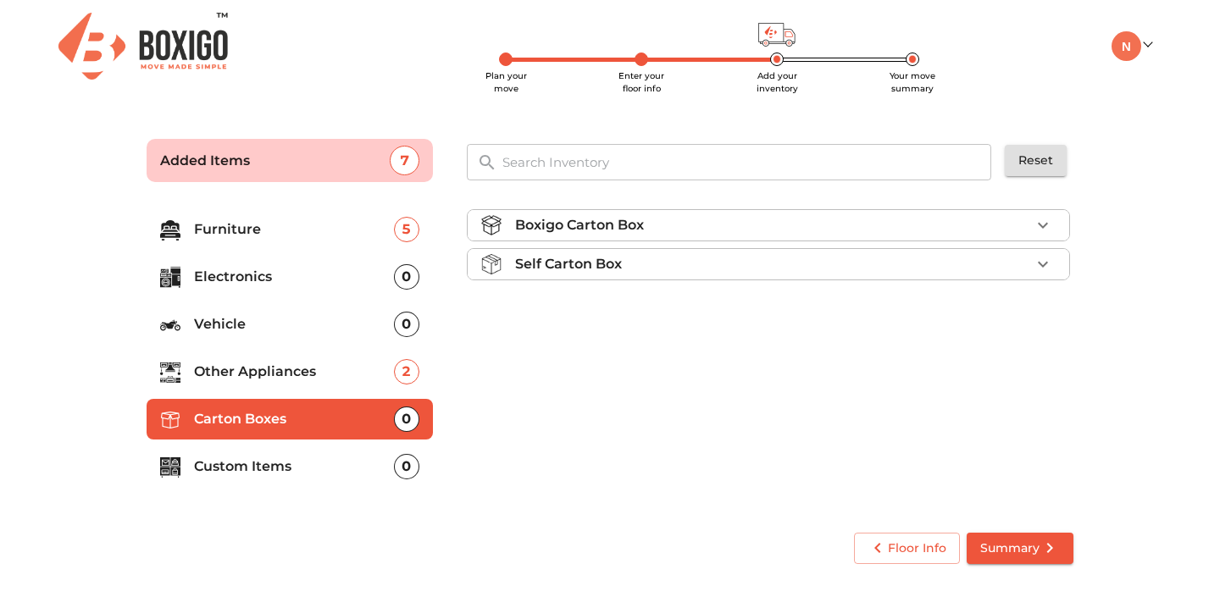
click at [900, 229] on div "Boxigo Carton Box" at bounding box center [772, 225] width 515 height 20
click at [1034, 263] on span "Add" at bounding box center [1028, 265] width 37 height 19
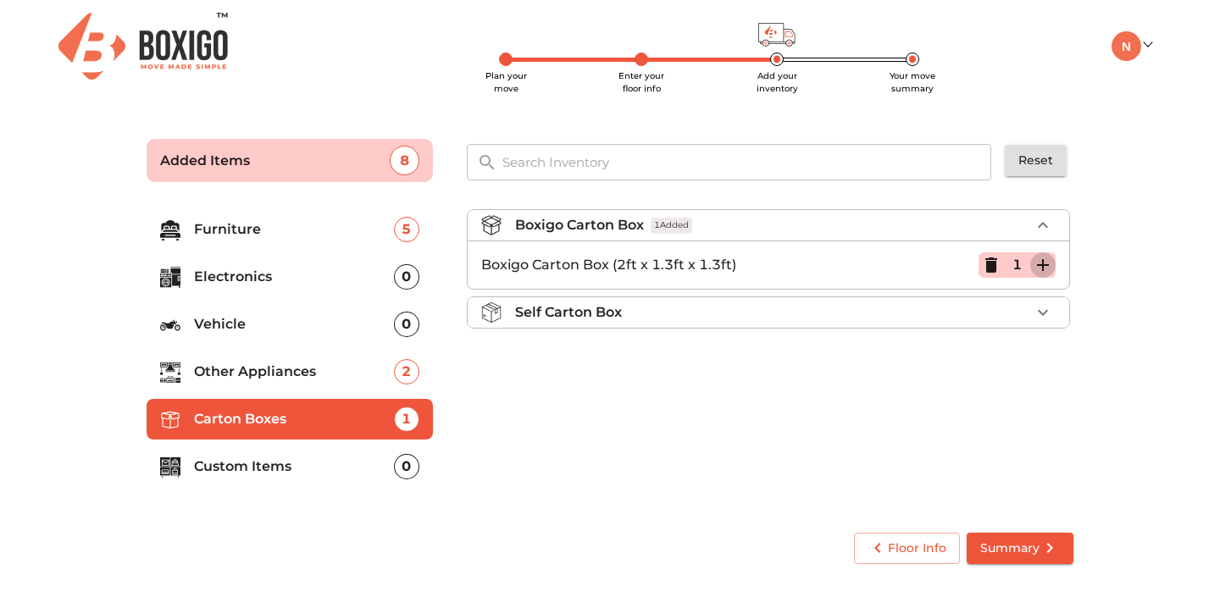
click at [1034, 263] on icon "button" at bounding box center [1043, 265] width 20 height 20
click at [1018, 549] on span "Summary" at bounding box center [1020, 548] width 80 height 21
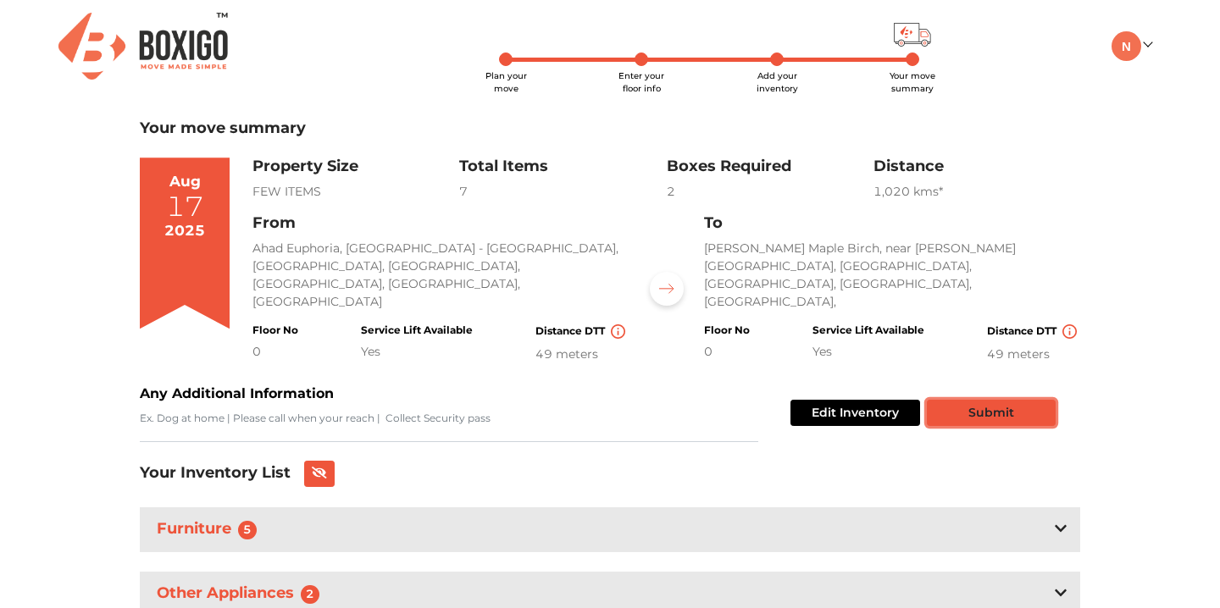
click at [985, 400] on button "Submit" at bounding box center [991, 413] width 129 height 26
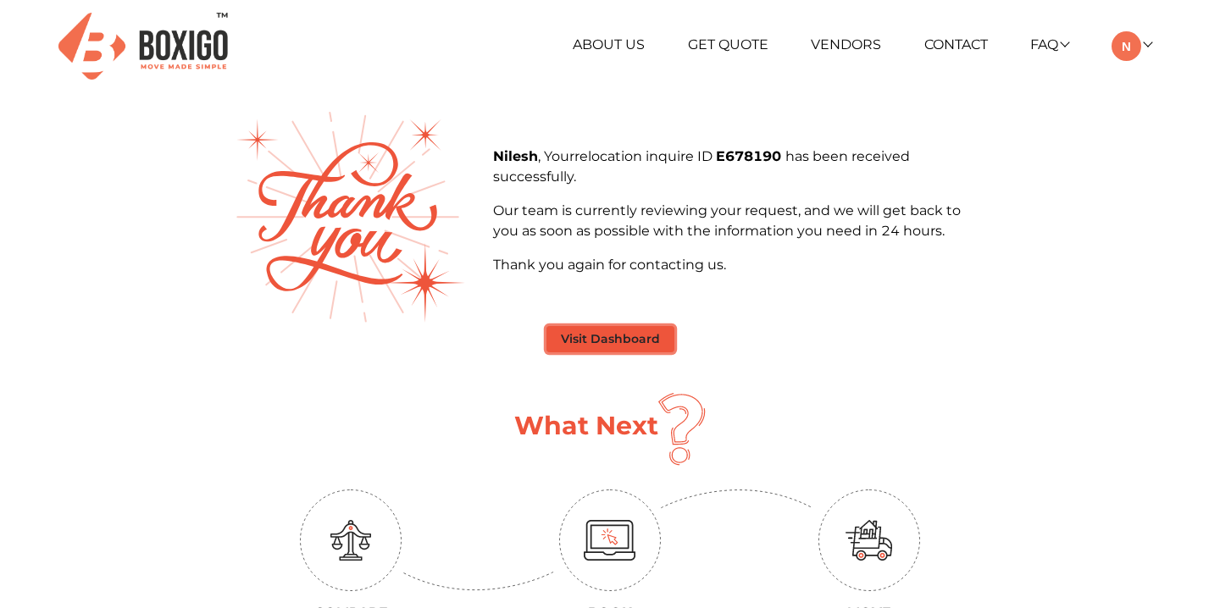
click at [610, 329] on button "Visit Dashboard" at bounding box center [610, 339] width 128 height 26
